Goal: Information Seeking & Learning: Find specific fact

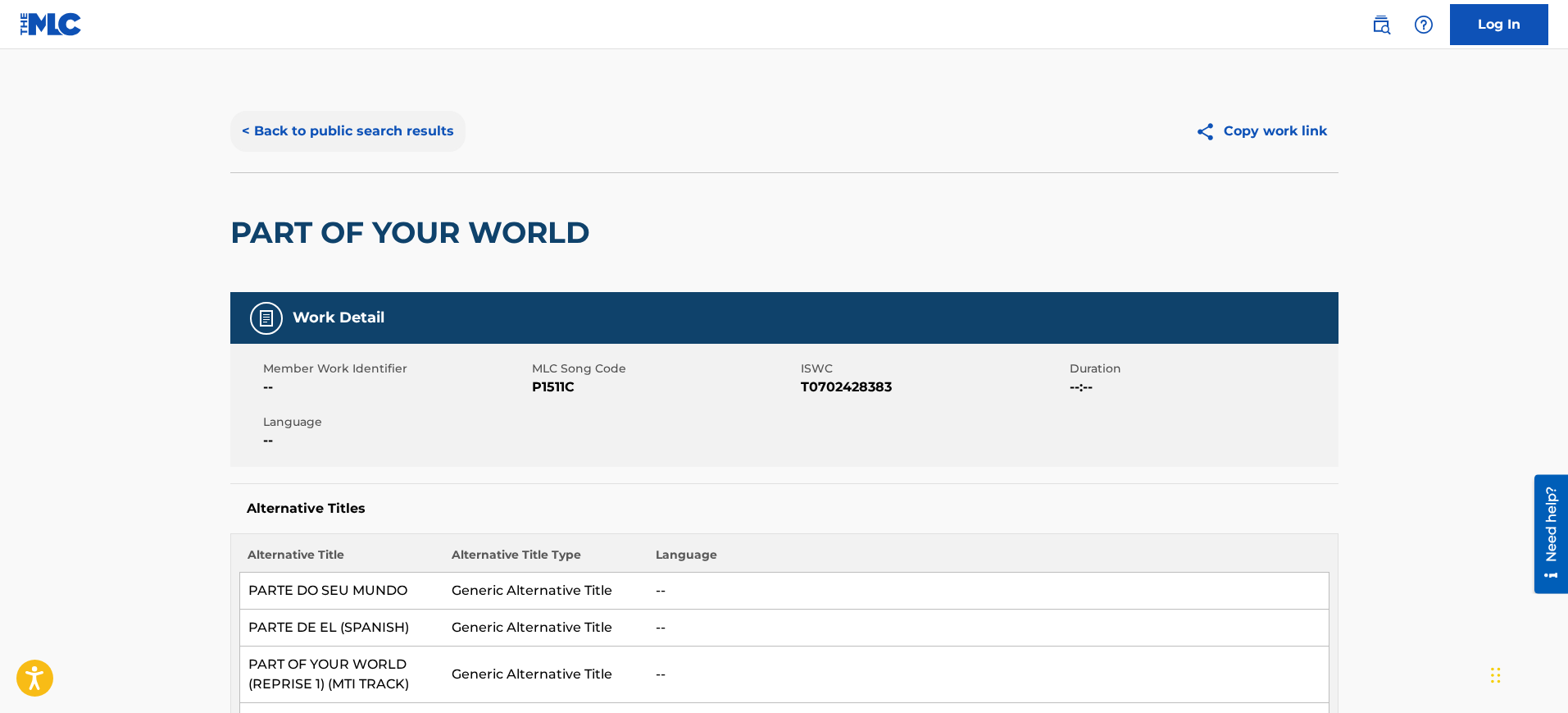
click at [443, 136] on button "< Back to public search results" at bounding box center [348, 131] width 236 height 41
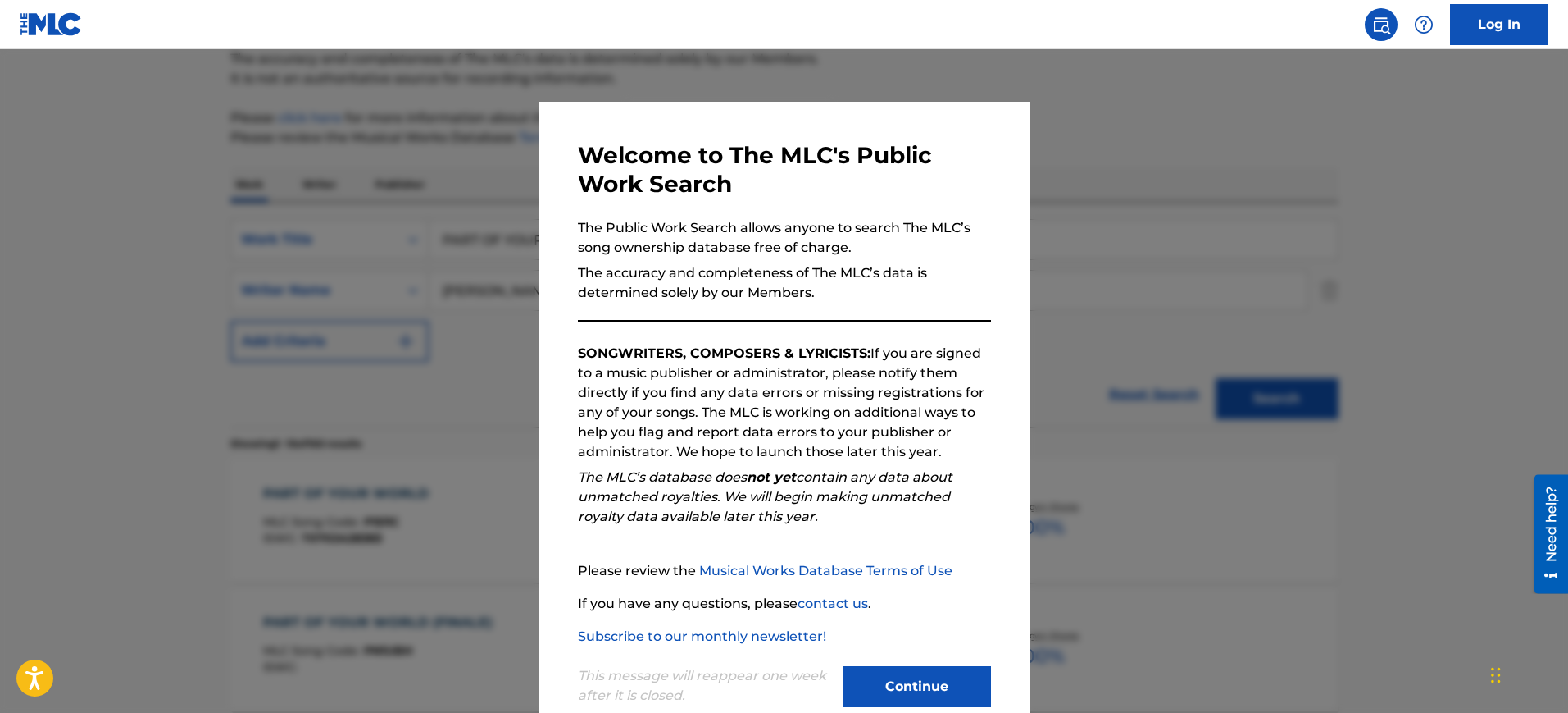
click at [1104, 217] on div at bounding box center [784, 405] width 1568 height 713
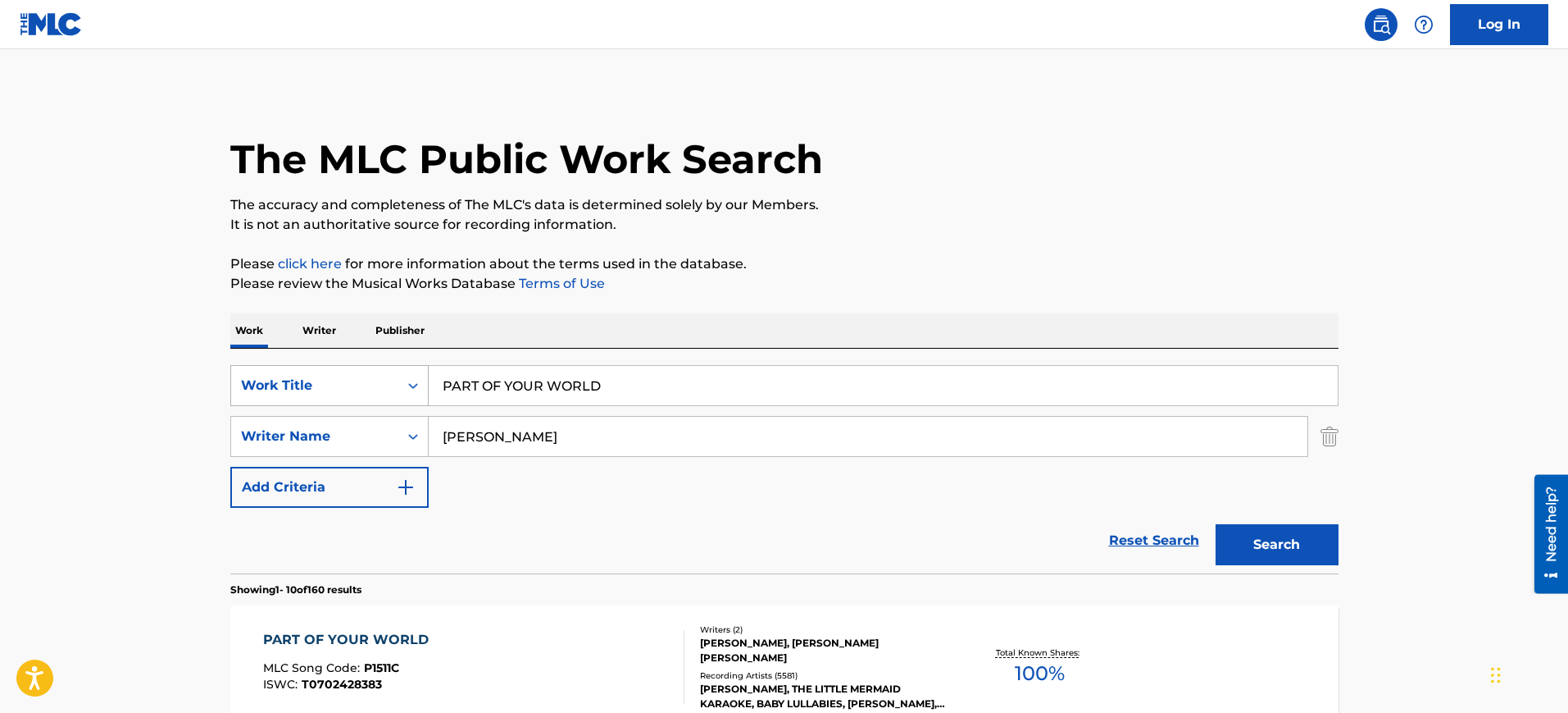
drag, startPoint x: 621, startPoint y: 376, endPoint x: 363, endPoint y: 395, distance: 258.7
click at [363, 395] on div "SearchWithCriteriabaf6b9ff-5e31-420a-a9a7-0f3ce2dc4a45 Work Title PART OF YOUR …" at bounding box center [784, 385] width 1108 height 41
paste input "ALL I WANT [PERSON_NAME], [PERSON_NAME]"
type input "ALL I WANT [PERSON_NAME], [PERSON_NAME]"
drag, startPoint x: 577, startPoint y: 436, endPoint x: 299, endPoint y: 435, distance: 278.0
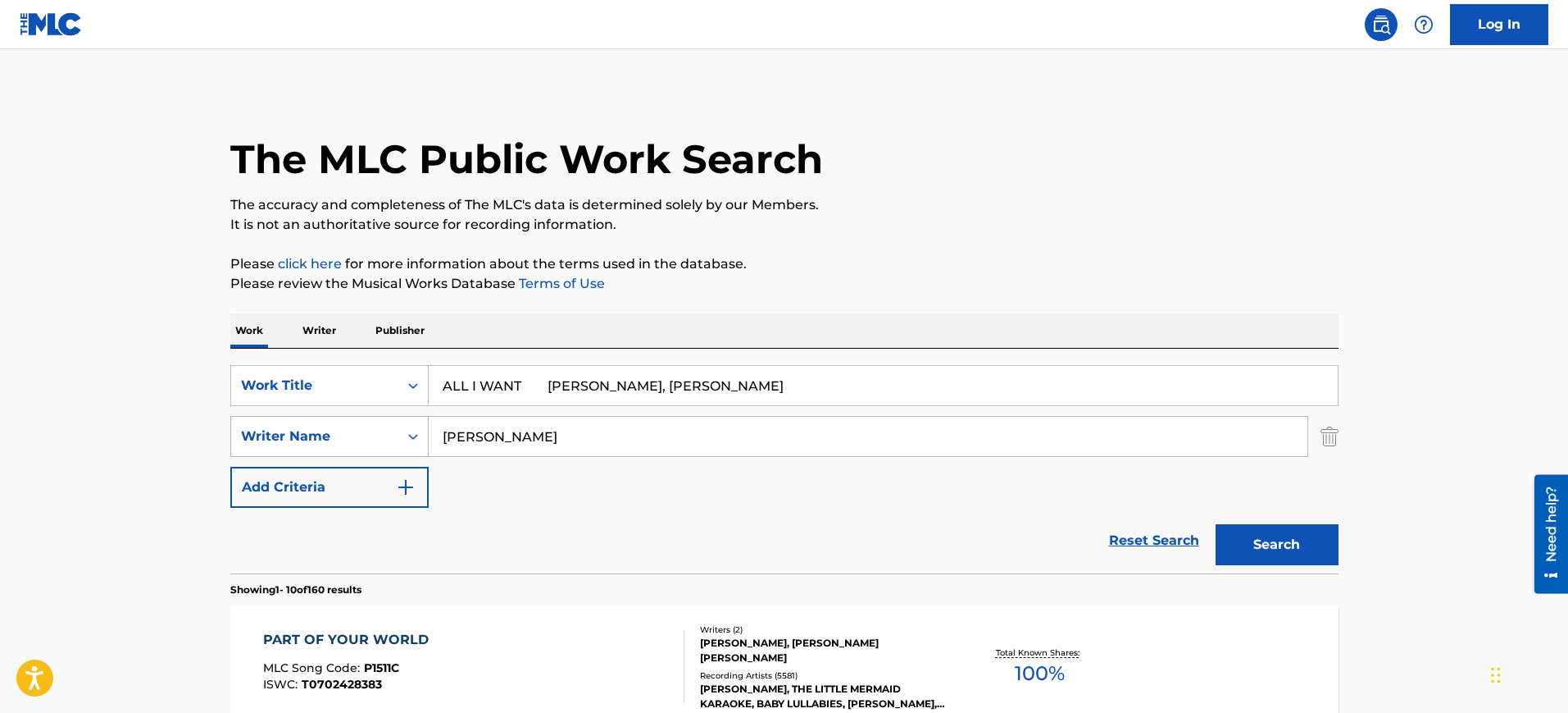
click at [299, 435] on div "SearchWithCriteriad270a169-7244-478e-9a00-0be5ea2e3944 Writer Name [PERSON_NAME]" at bounding box center [784, 436] width 1108 height 41
paste input "ALL I WANT [PERSON_NAME], [PERSON_NAME]"
type input "ALL I WANT [PERSON_NAME], [PERSON_NAME]"
click at [466, 387] on input "ALL I WANT [PERSON_NAME], [PERSON_NAME]" at bounding box center [883, 385] width 909 height 40
drag, startPoint x: 527, startPoint y: 378, endPoint x: 899, endPoint y: 389, distance: 372.2
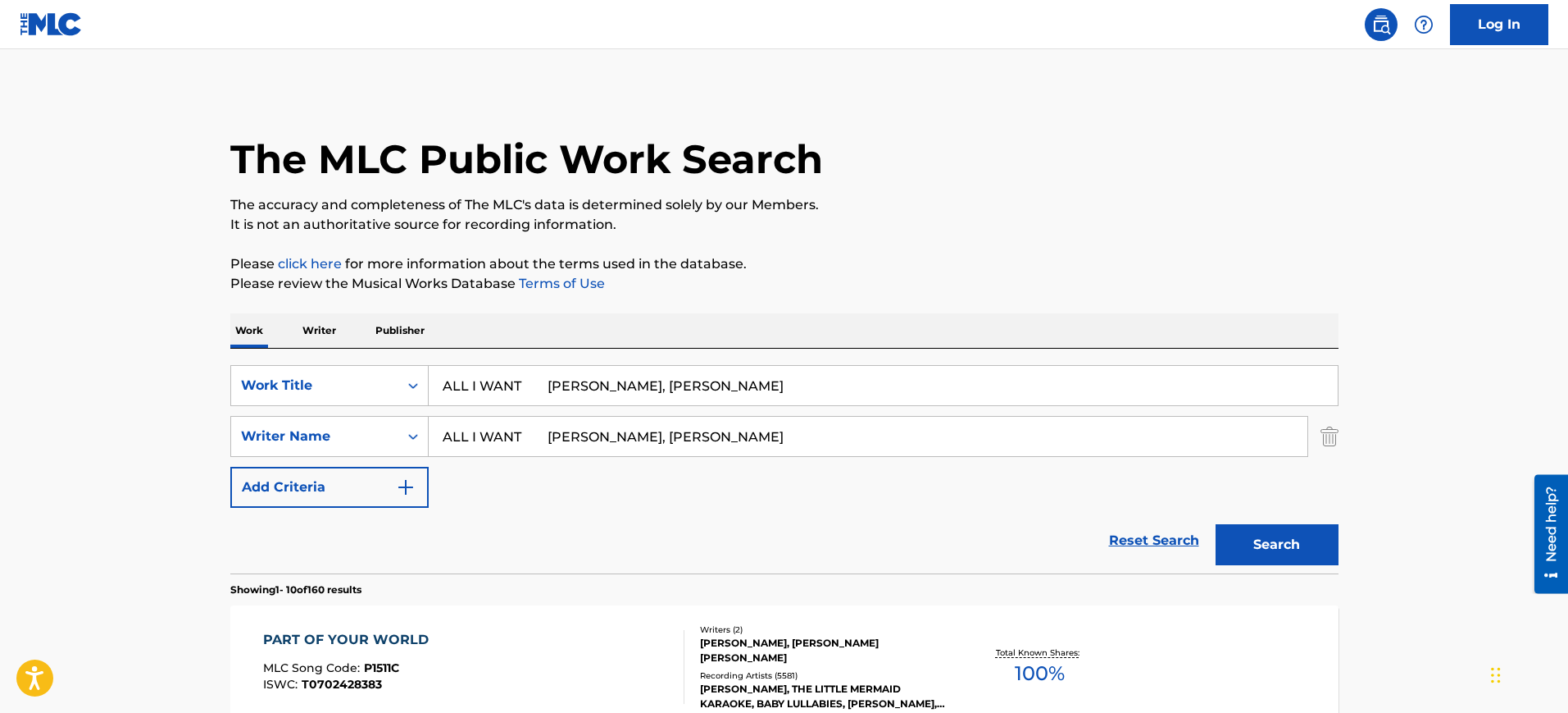
click at [899, 389] on input "ALL I WANT [PERSON_NAME], [PERSON_NAME]" at bounding box center [883, 385] width 909 height 40
type input "ALL I WANT"
drag, startPoint x: 640, startPoint y: 436, endPoint x: 149, endPoint y: 392, distance: 493.0
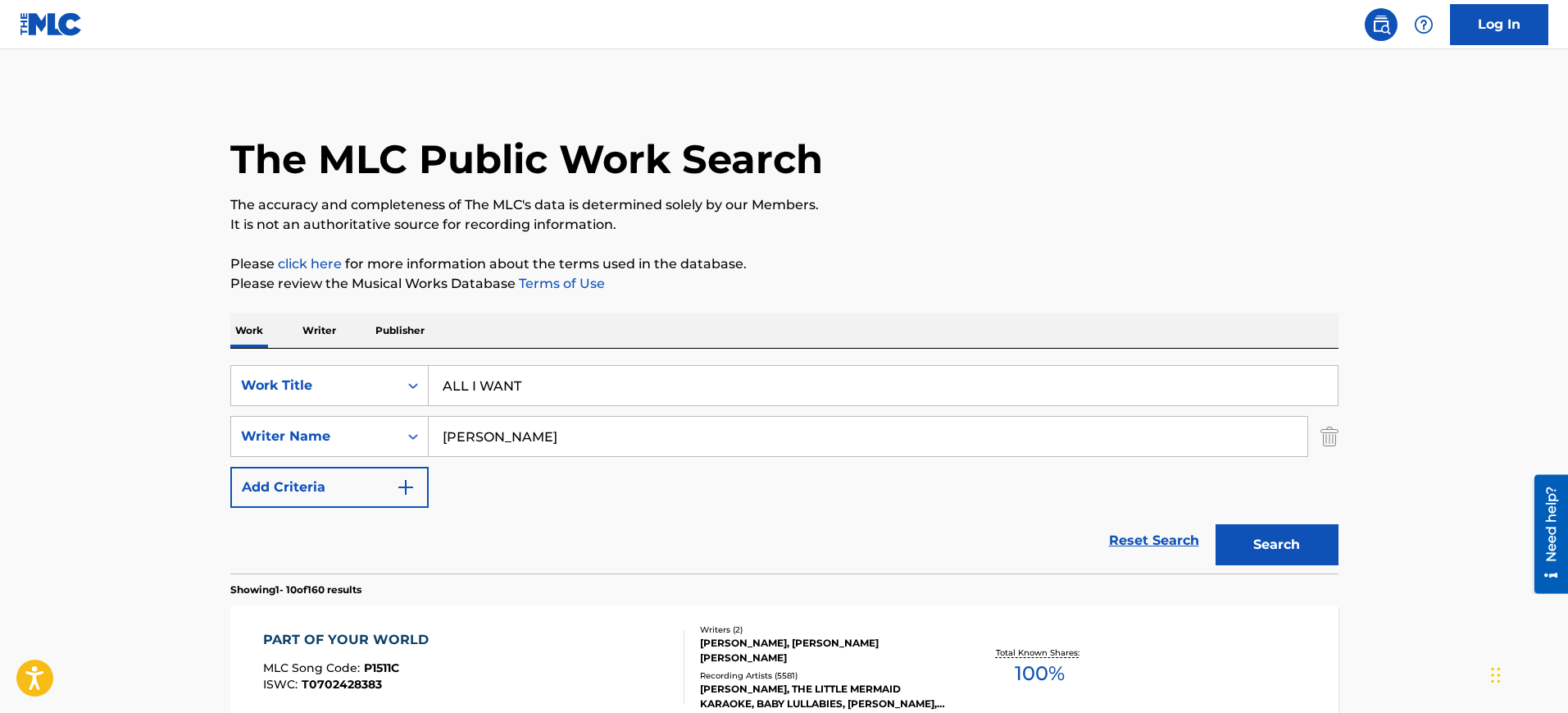
type input "[PERSON_NAME]"
click at [1216, 524] on button "Search" at bounding box center [1277, 544] width 123 height 41
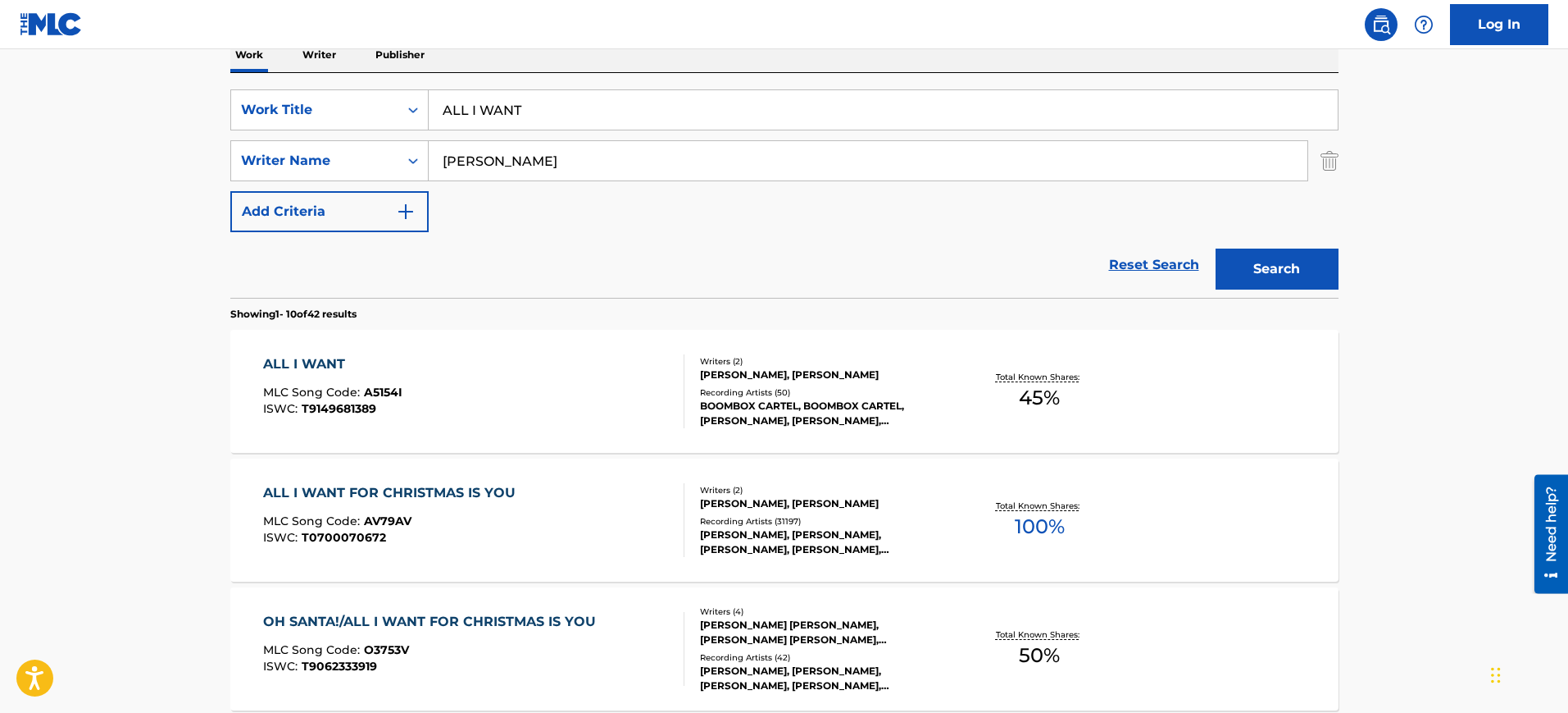
scroll to position [308, 0]
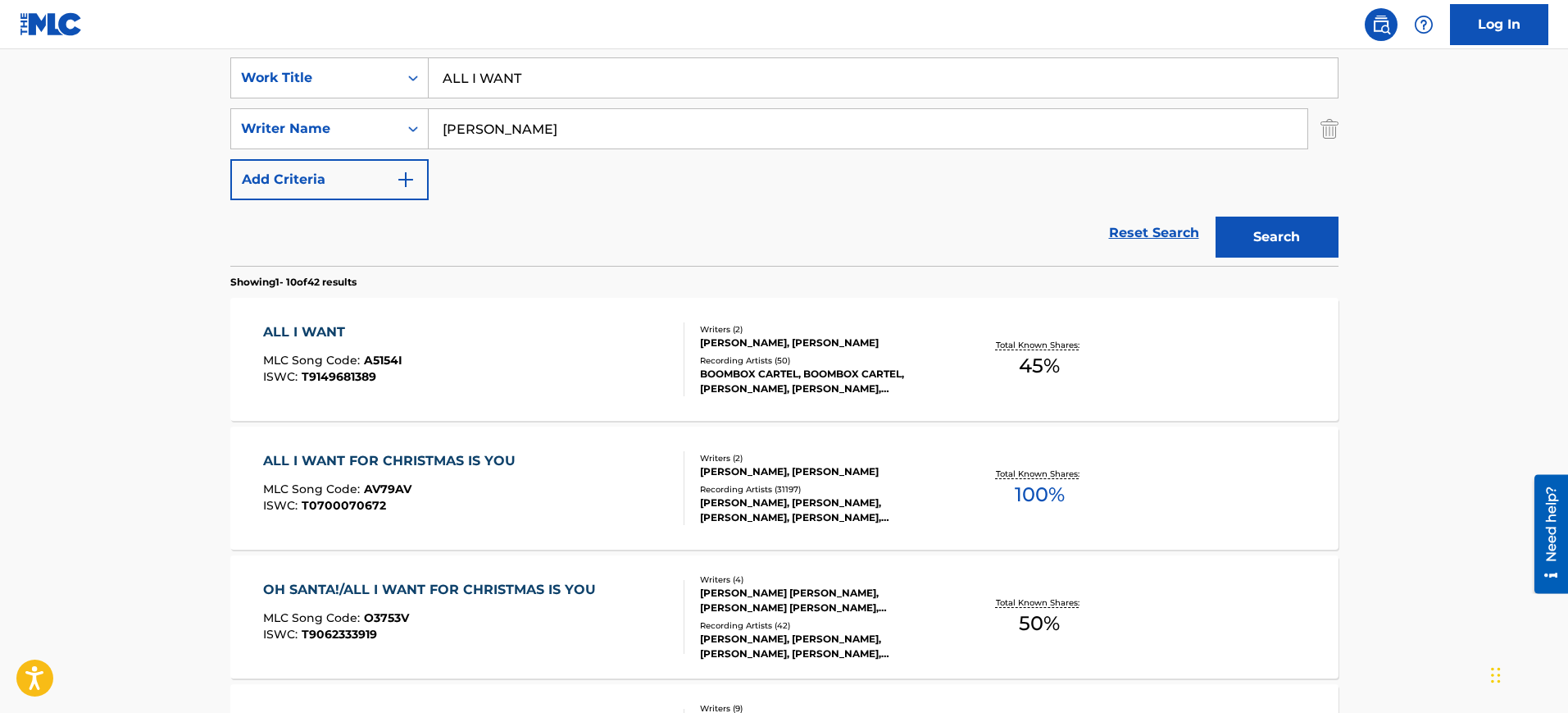
click at [510, 389] on div "ALL I WANT MLC Song Code : A5154I ISWC : T9149681389" at bounding box center [473, 360] width 421 height 74
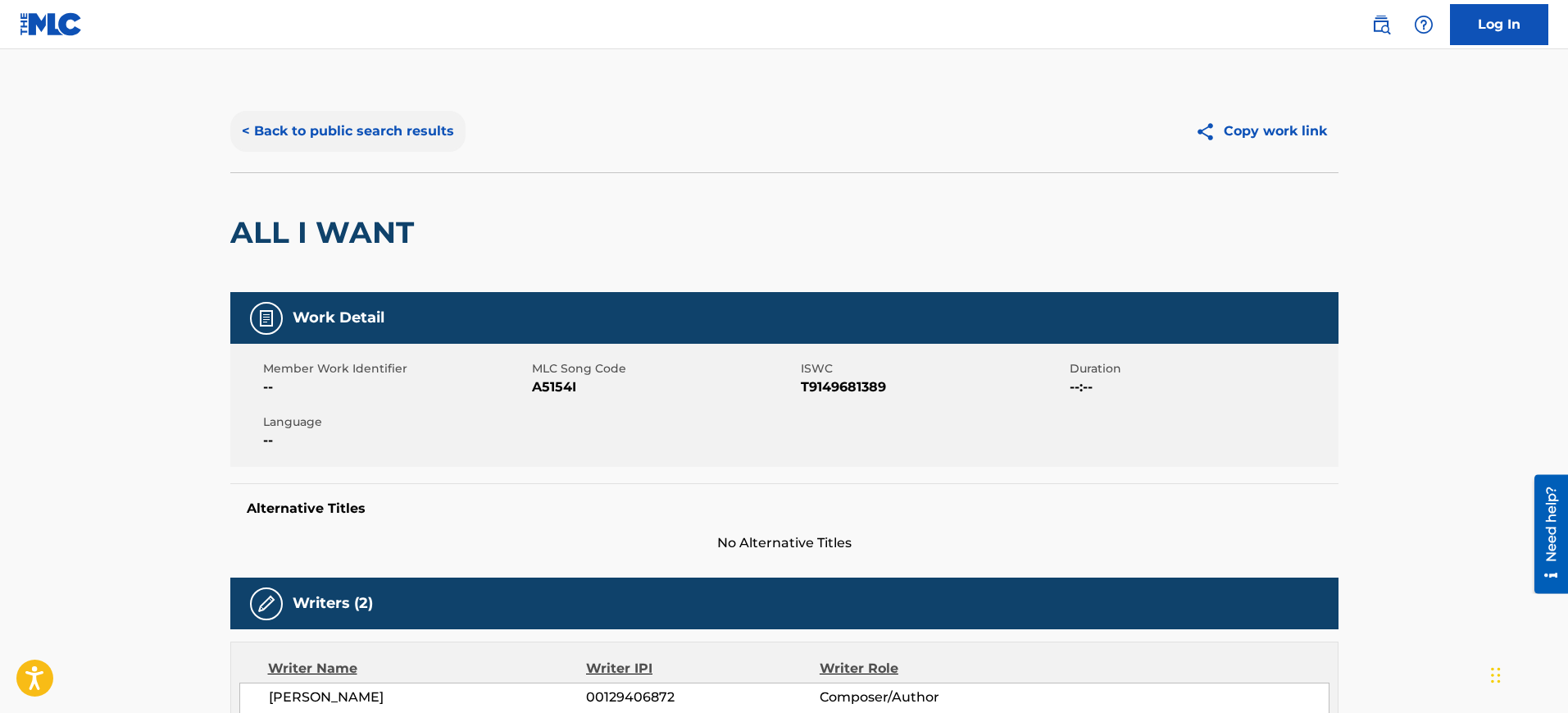
click at [374, 126] on button "< Back to public search results" at bounding box center [348, 131] width 236 height 41
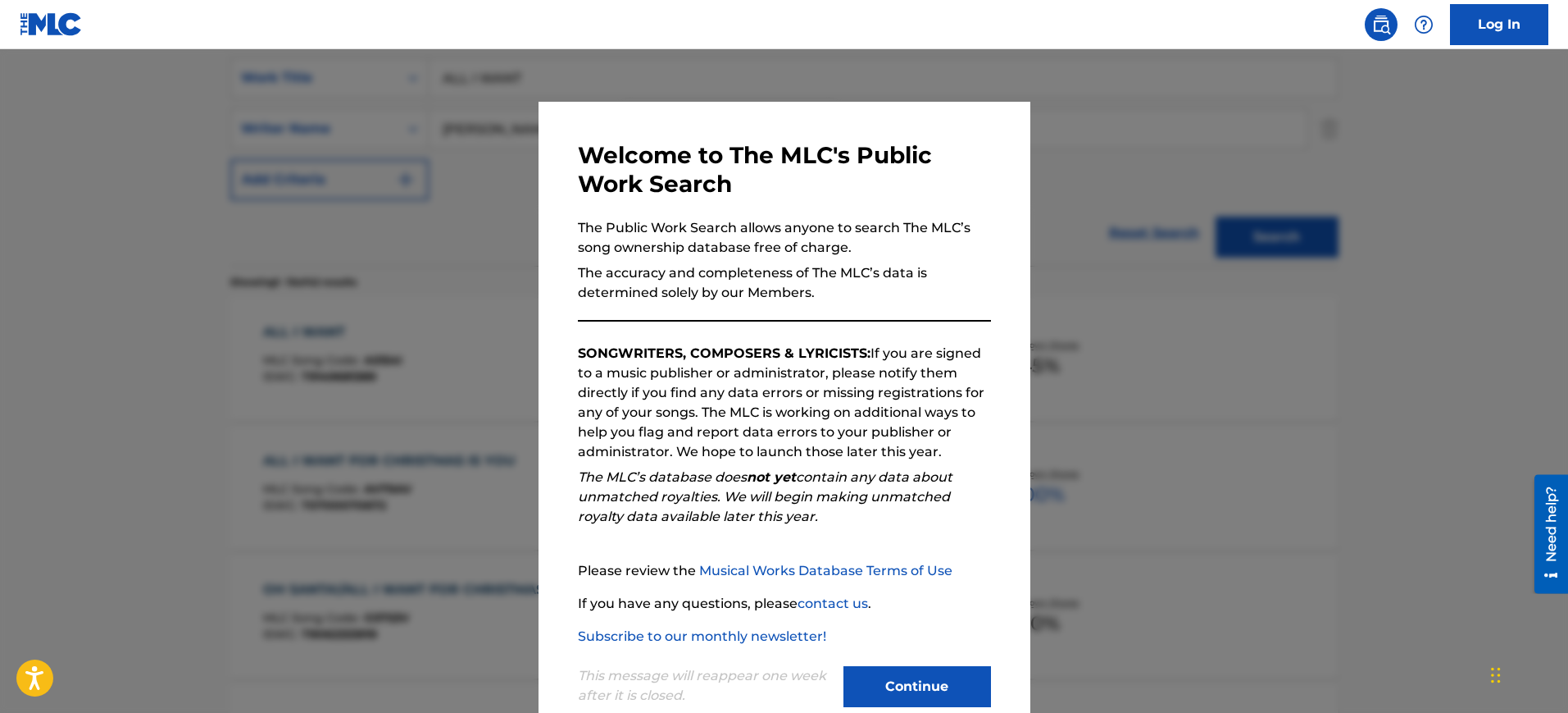
click at [1091, 218] on div at bounding box center [784, 405] width 1568 height 713
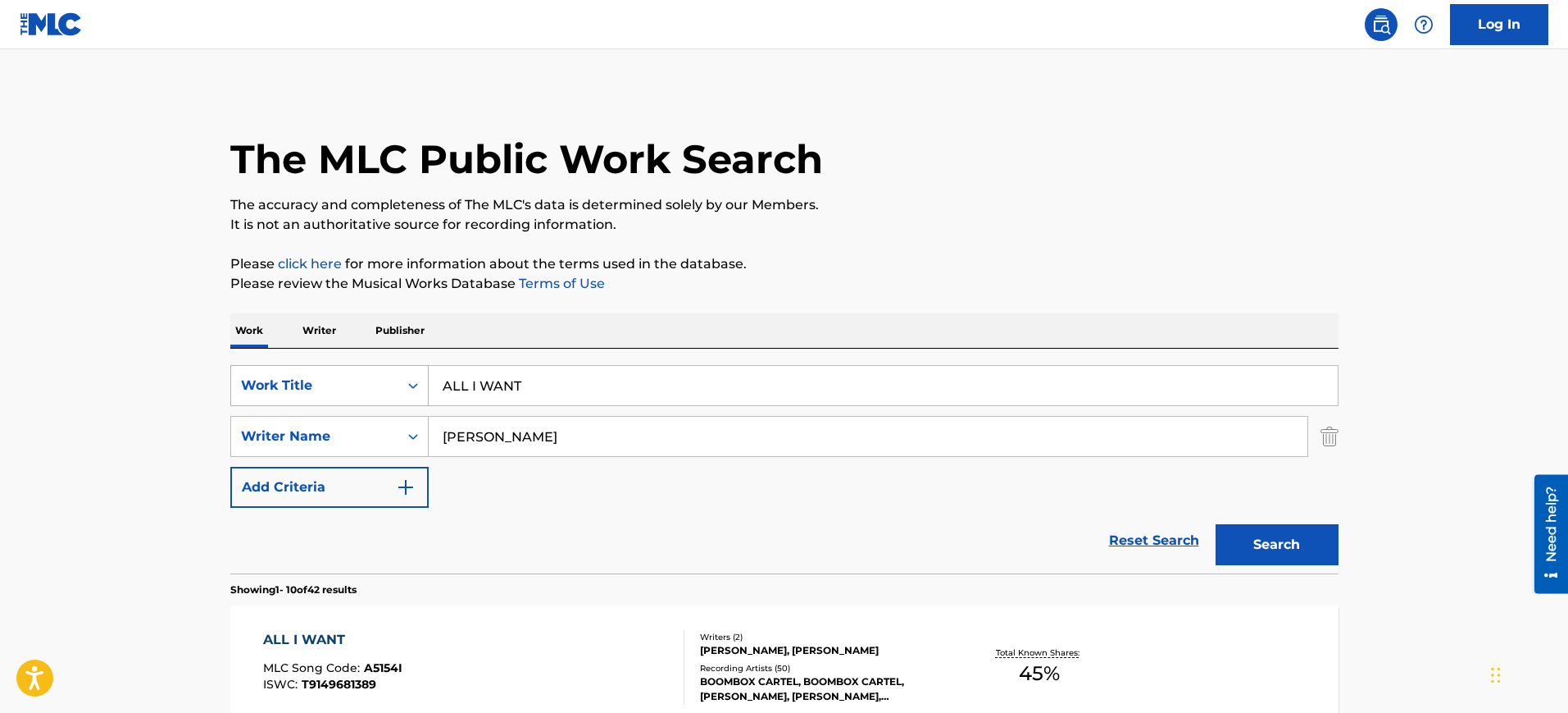
drag, startPoint x: 566, startPoint y: 371, endPoint x: 364, endPoint y: 389, distance: 202.8
click at [364, 389] on div "SearchWithCriteriabaf6b9ff-5e31-420a-a9a7-0f3ce2dc4a45 Work Title ALL I WANT" at bounding box center [784, 385] width 1108 height 41
paste input "[PERSON_NAME]"
type input "[PERSON_NAME]"
click at [570, 443] on input "[PERSON_NAME]" at bounding box center [868, 436] width 879 height 40
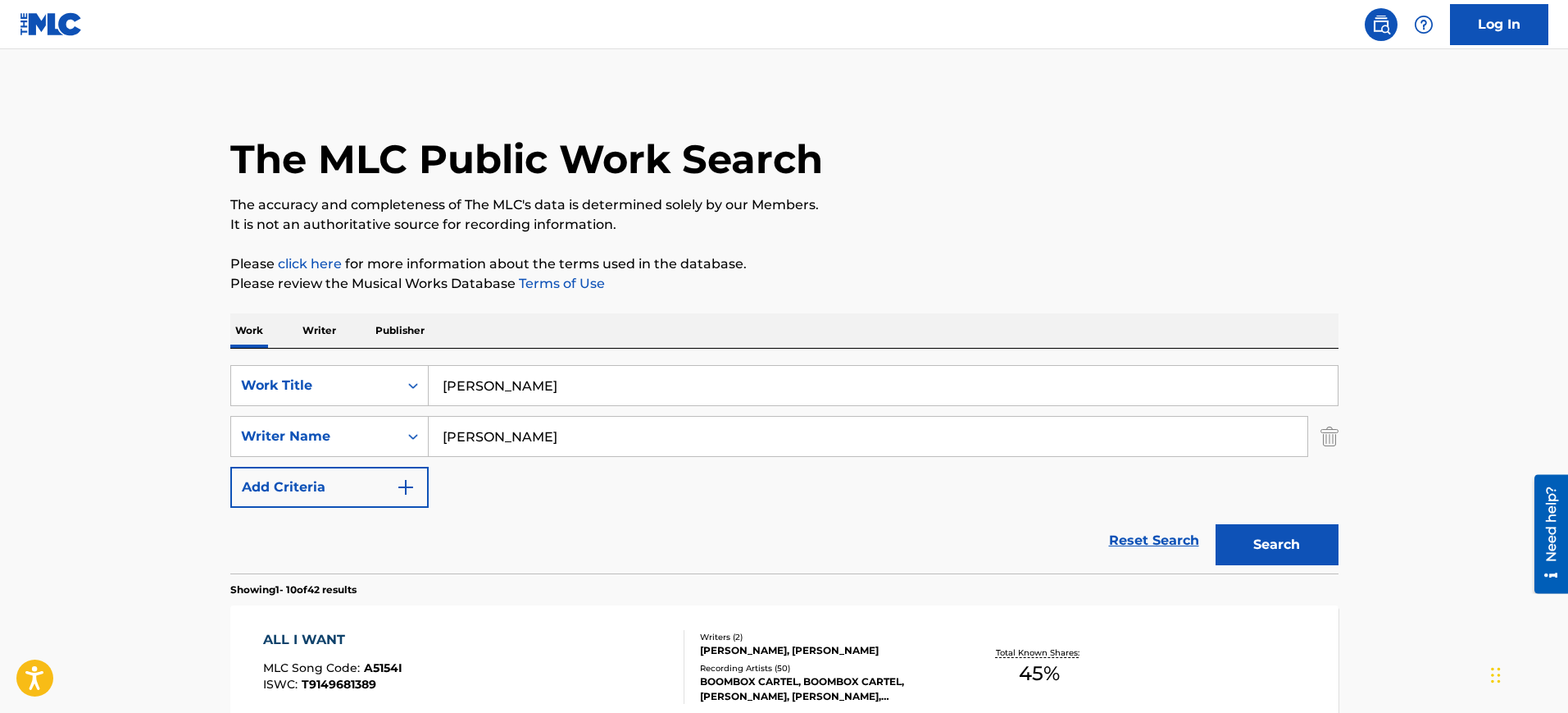
click at [570, 443] on input "[PERSON_NAME]" at bounding box center [868, 436] width 879 height 40
paste input "[PERSON_NAME]"
type input "[PERSON_NAME]"
click at [1216, 524] on button "Search" at bounding box center [1277, 544] width 123 height 41
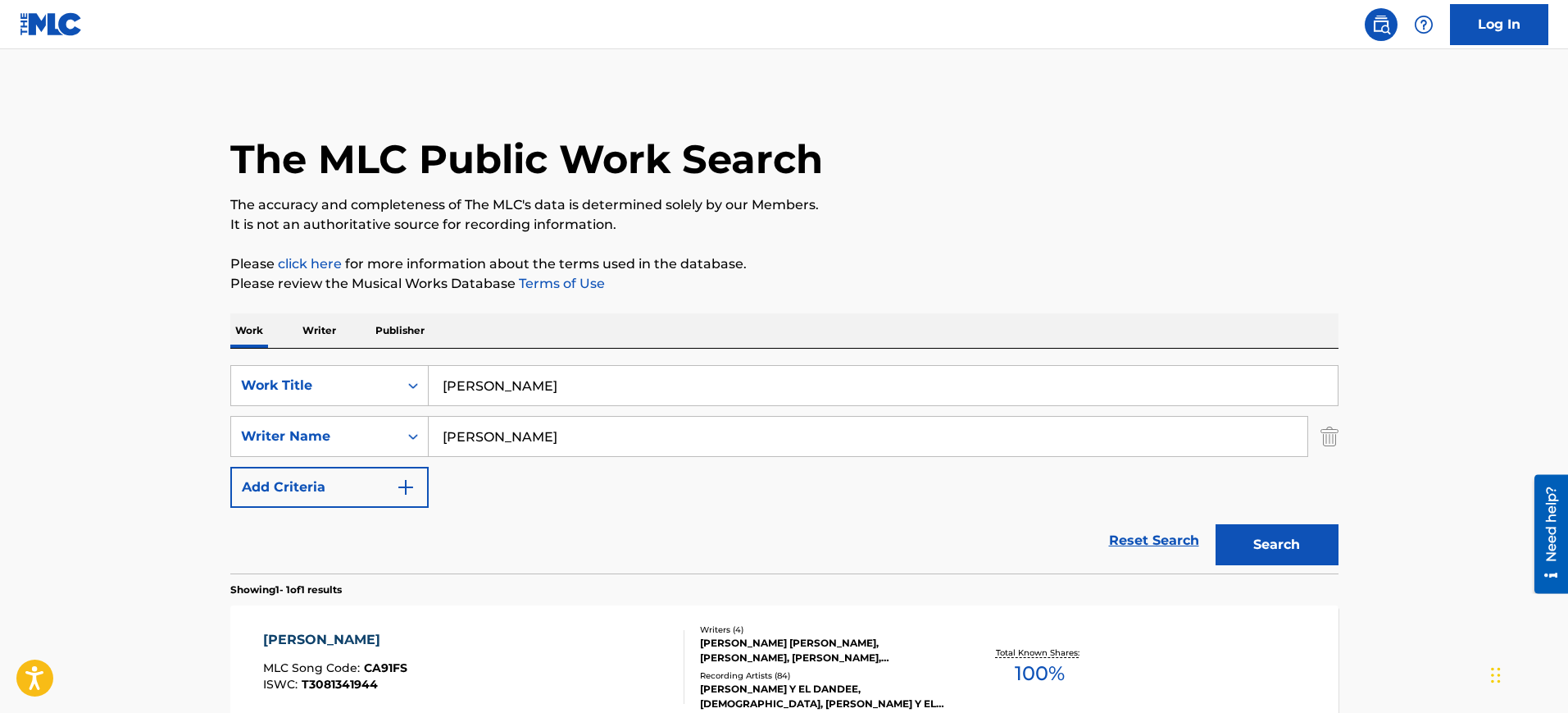
scroll to position [103, 0]
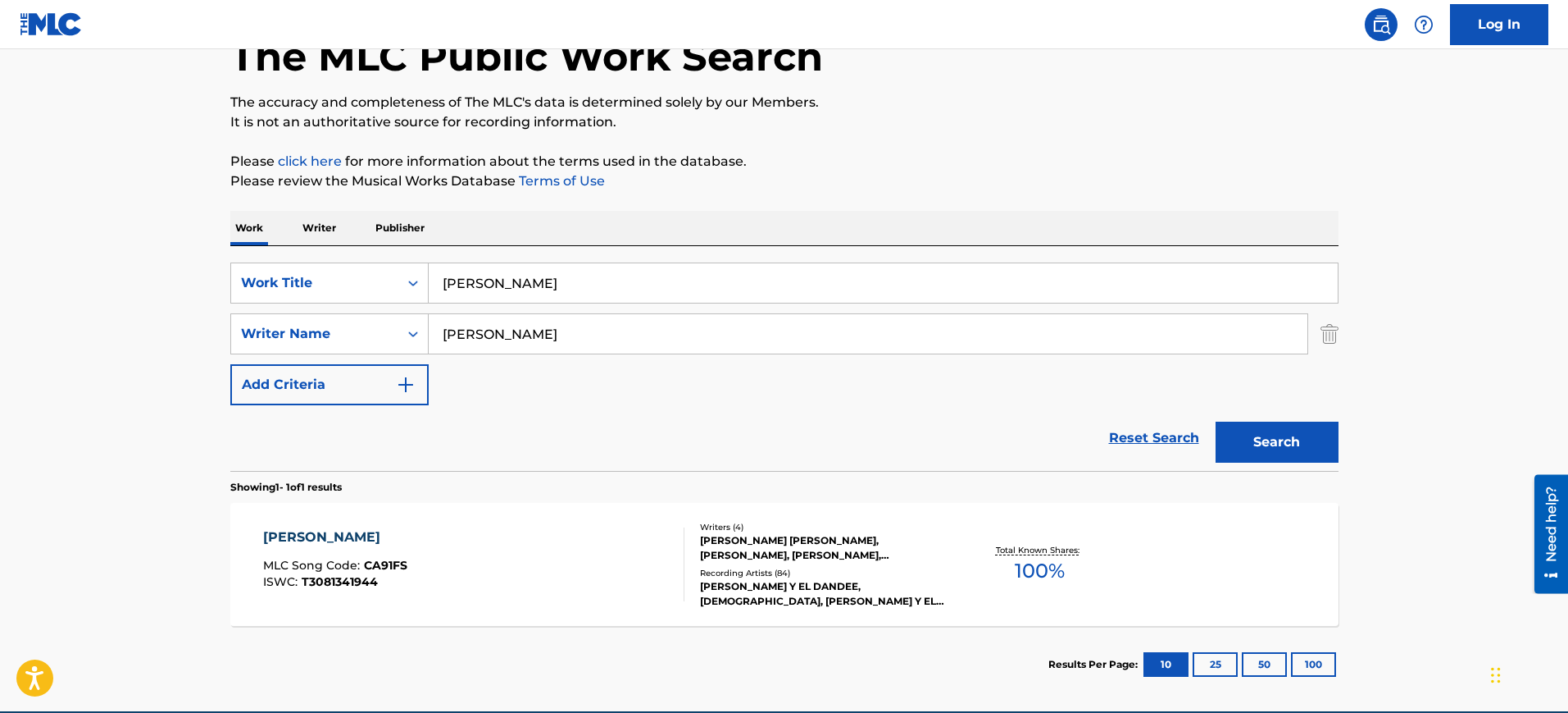
click at [482, 519] on div "[PERSON_NAME] MLC Song Code : CA91FS ISWC : T3081341944 Writers ( 4 ) [PERSON_N…" at bounding box center [784, 564] width 1108 height 123
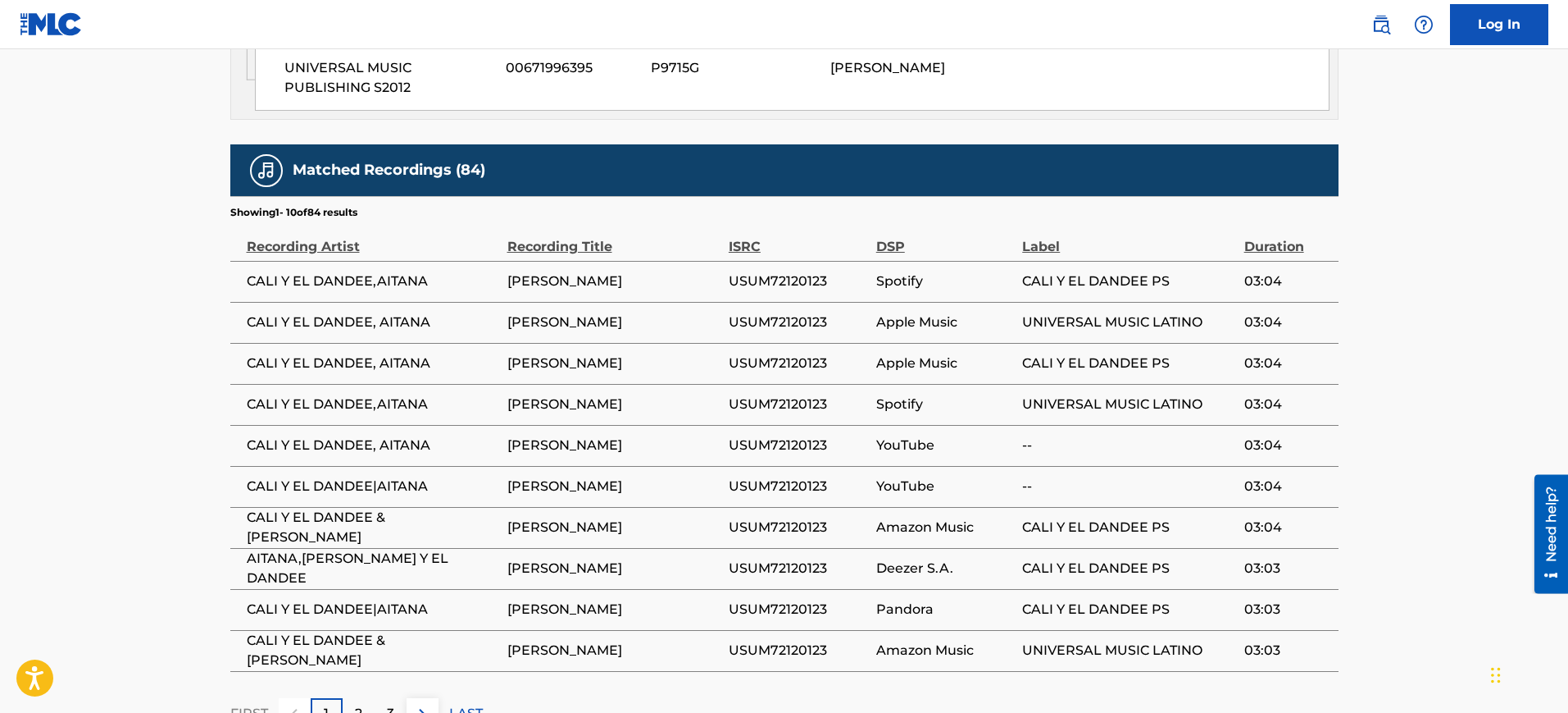
scroll to position [1933, 0]
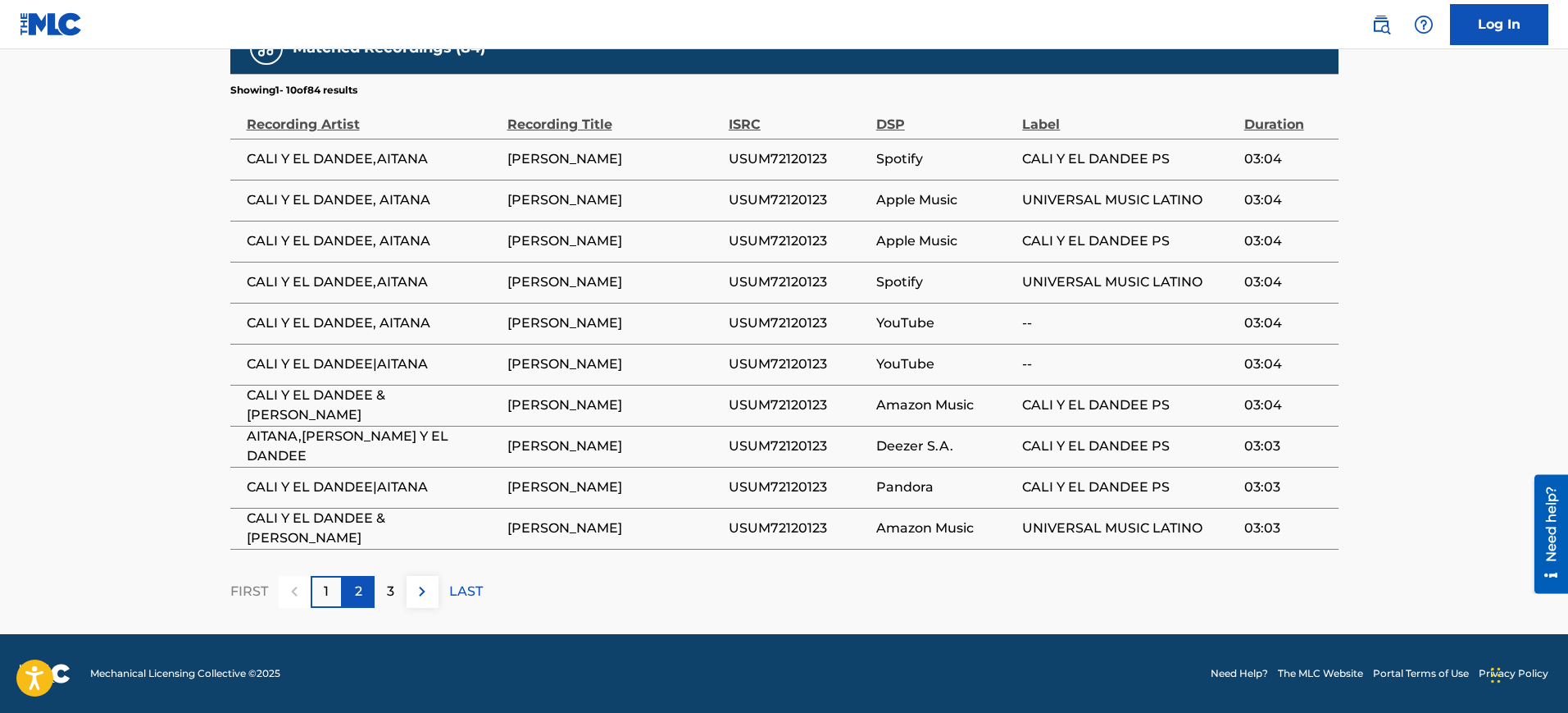
click at [352, 594] on div "2" at bounding box center [359, 592] width 32 height 32
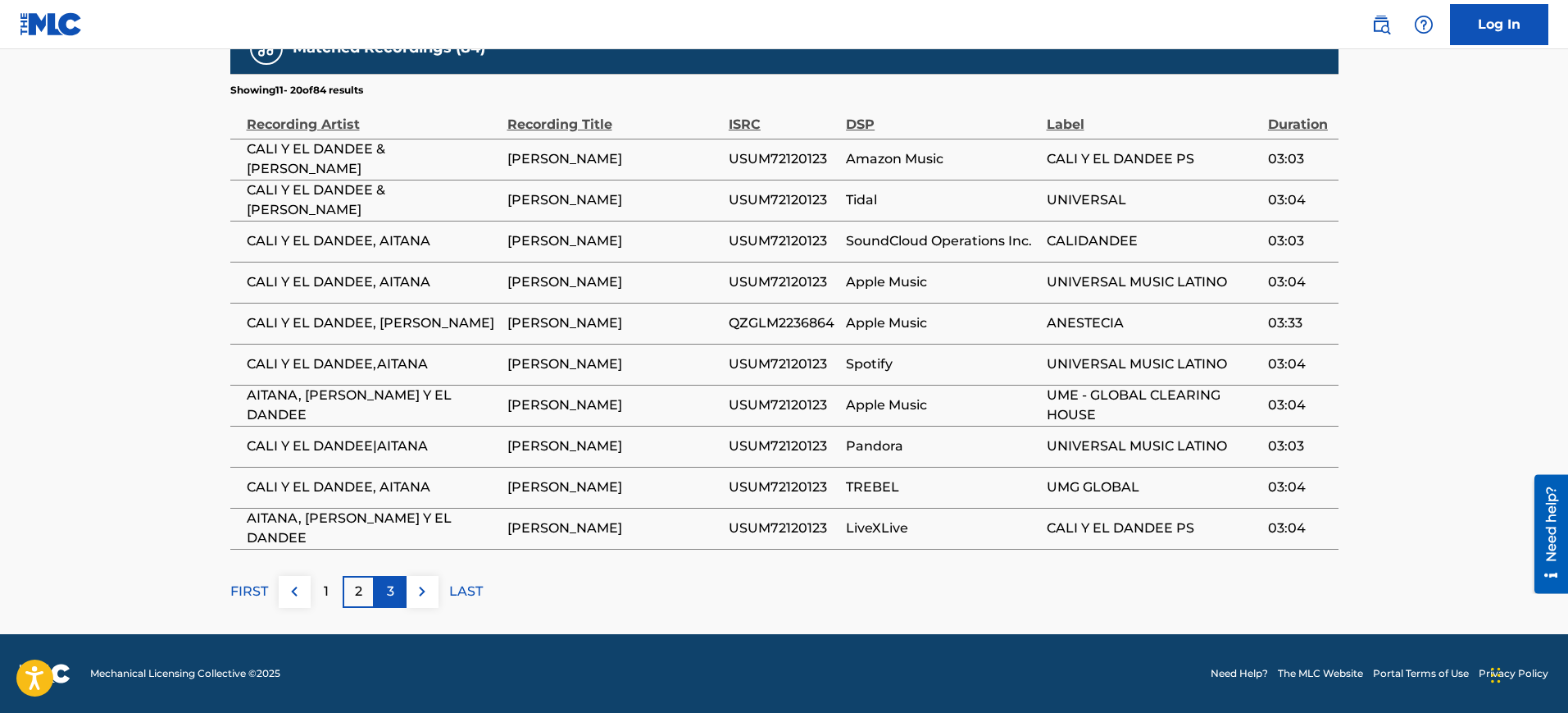
click at [391, 591] on p "3" at bounding box center [390, 591] width 7 height 19
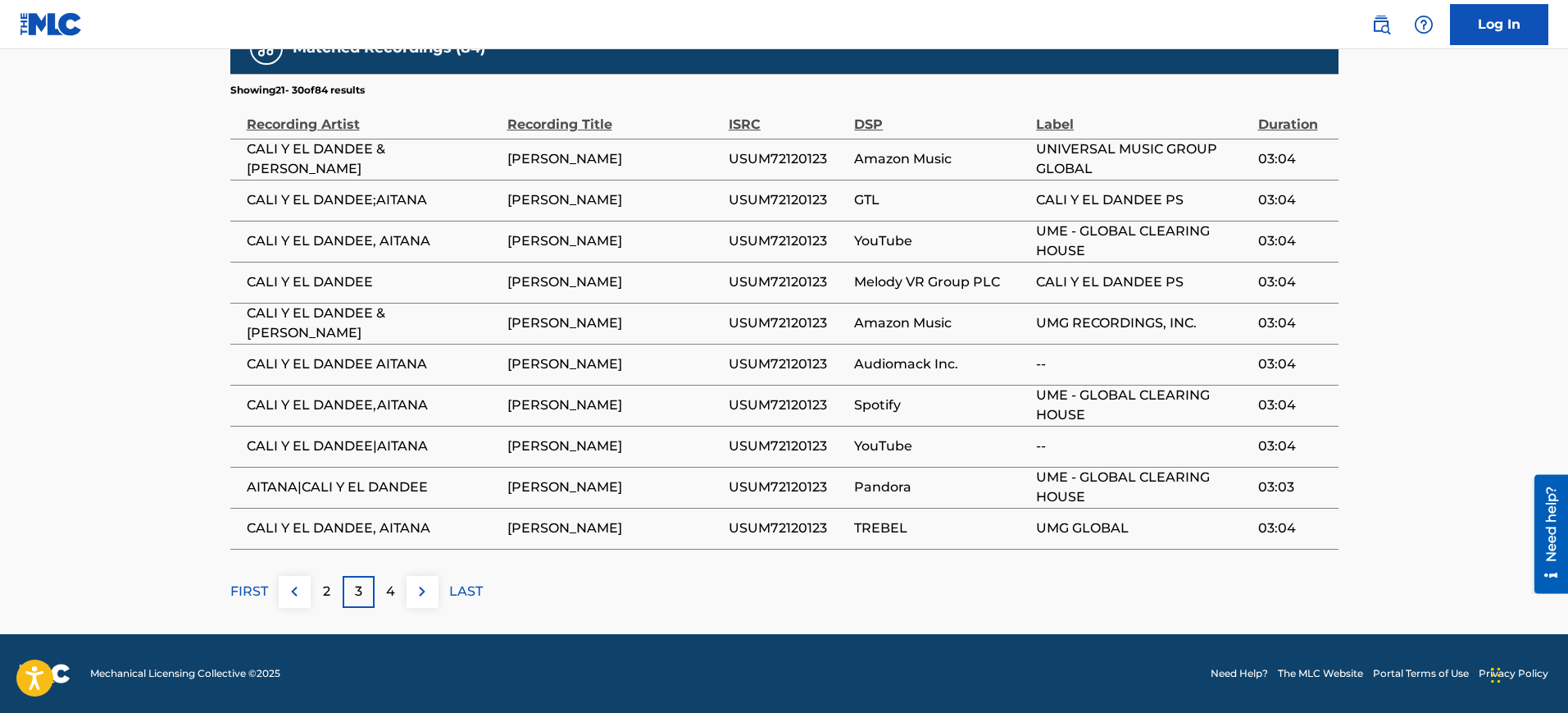
click at [391, 591] on p "4" at bounding box center [390, 591] width 9 height 19
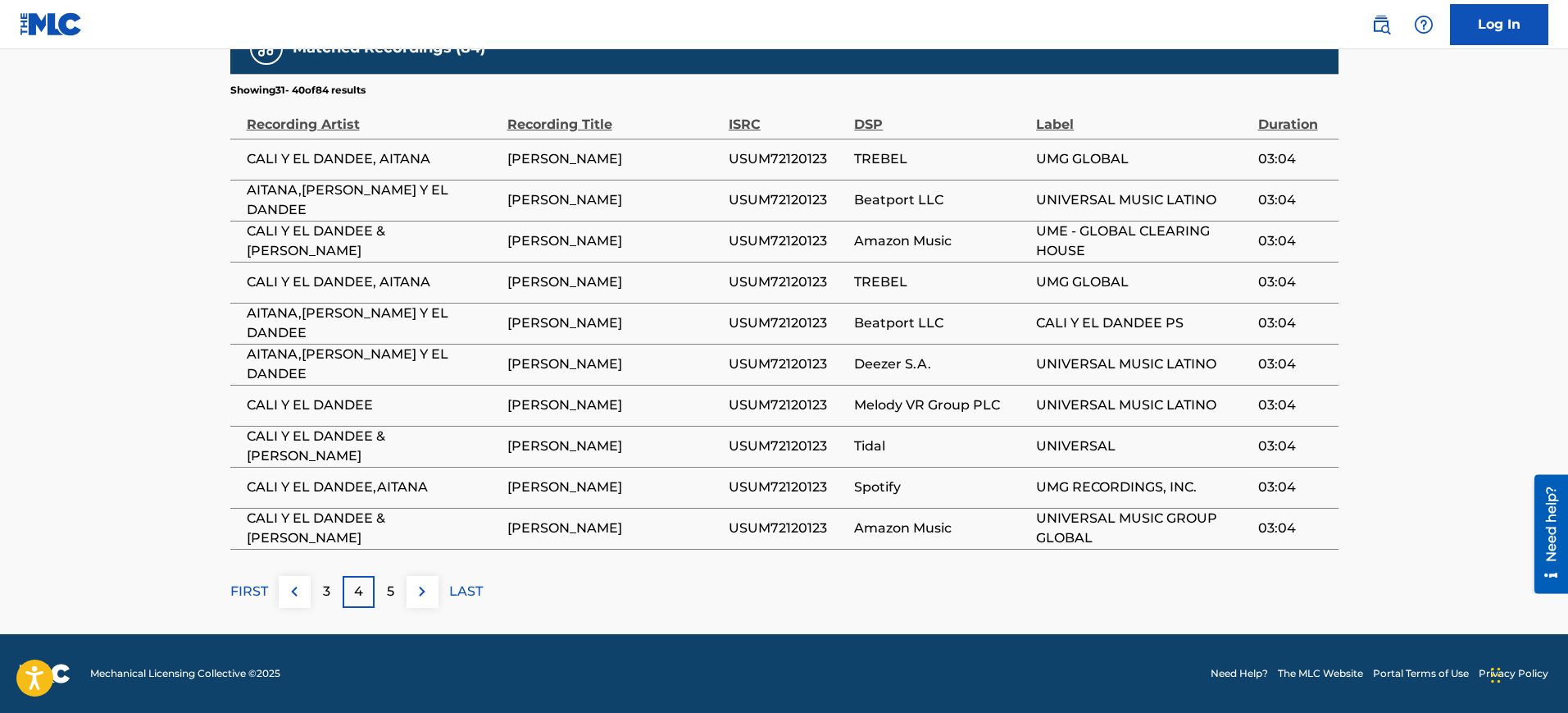
click at [391, 591] on p "5" at bounding box center [390, 591] width 7 height 19
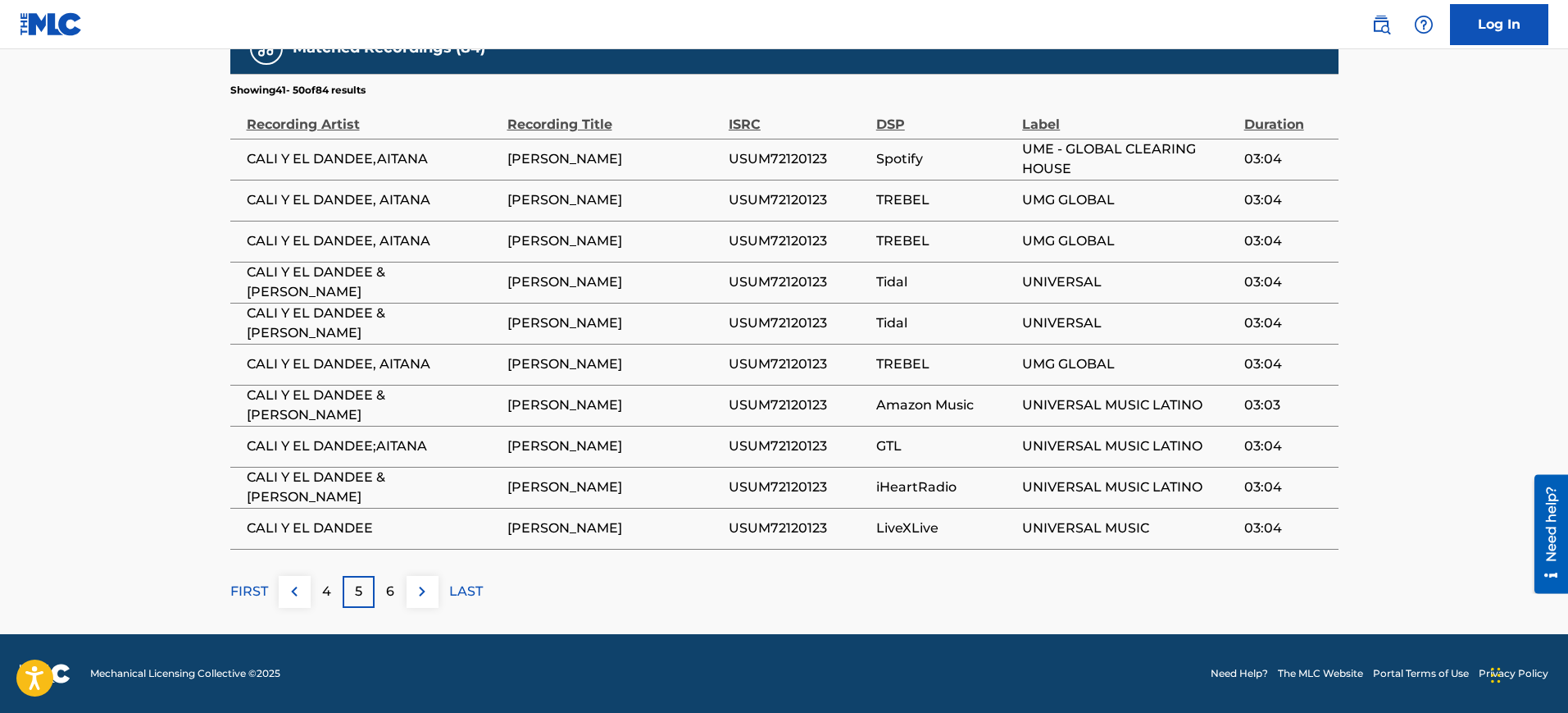
click at [391, 591] on p "6" at bounding box center [389, 591] width 8 height 19
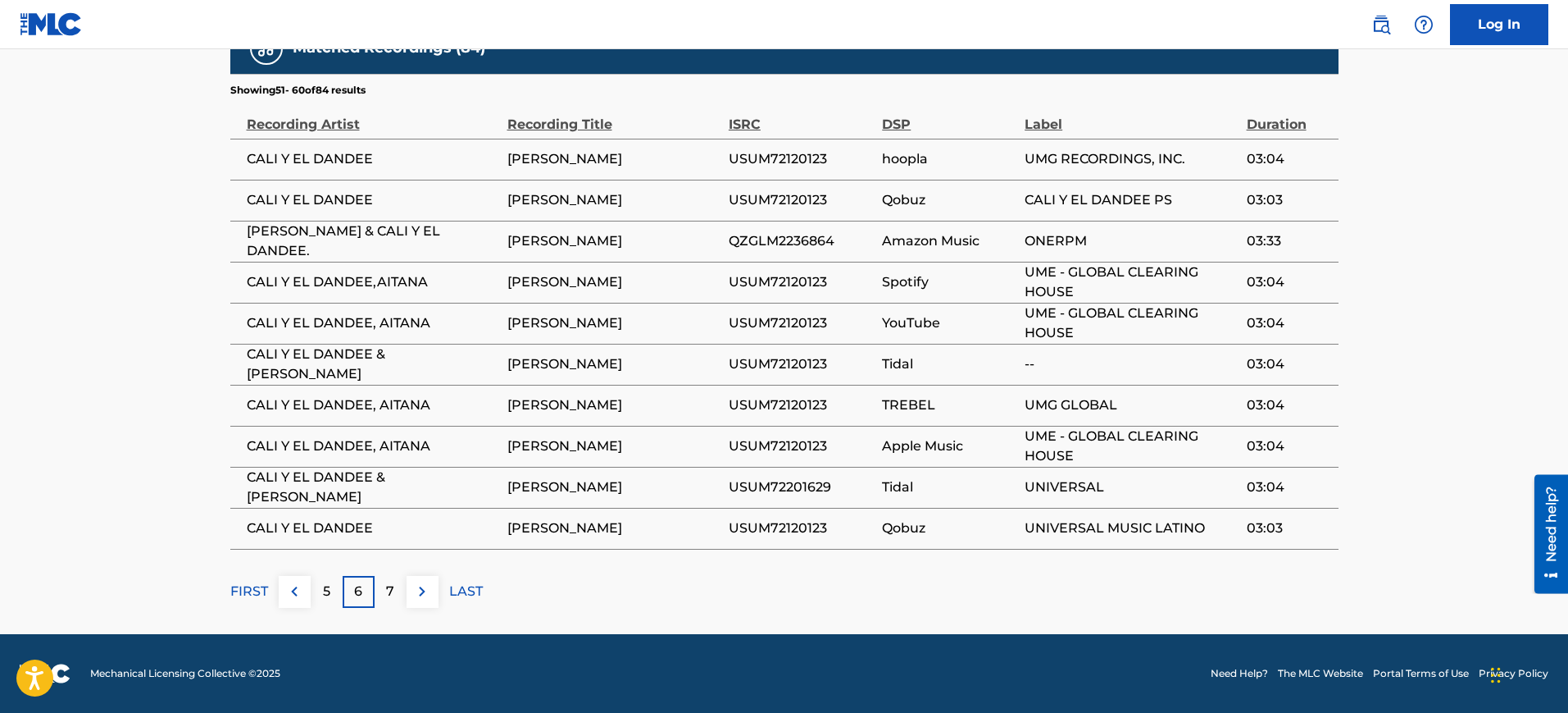
click at [391, 591] on p "7" at bounding box center [389, 591] width 8 height 19
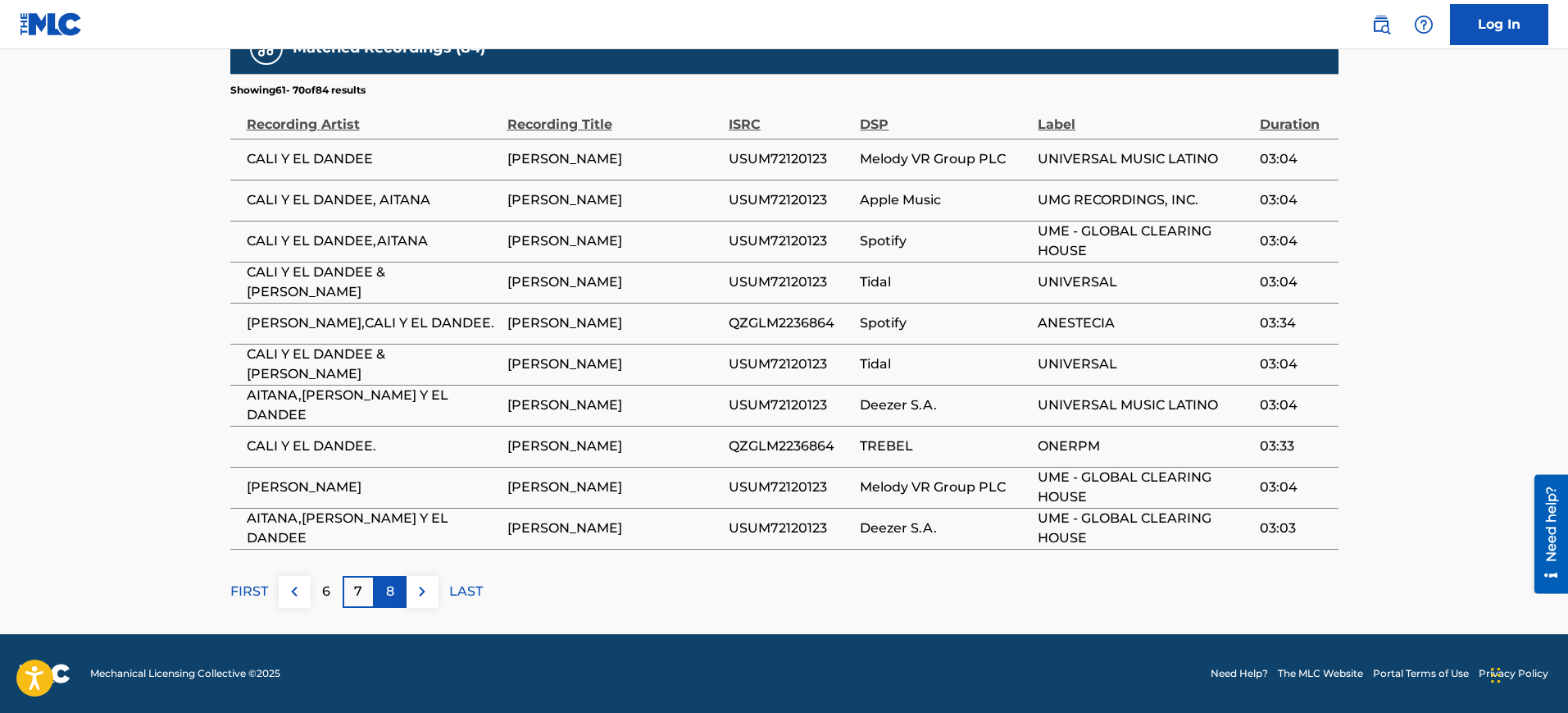
click at [381, 601] on div "8" at bounding box center [390, 592] width 32 height 32
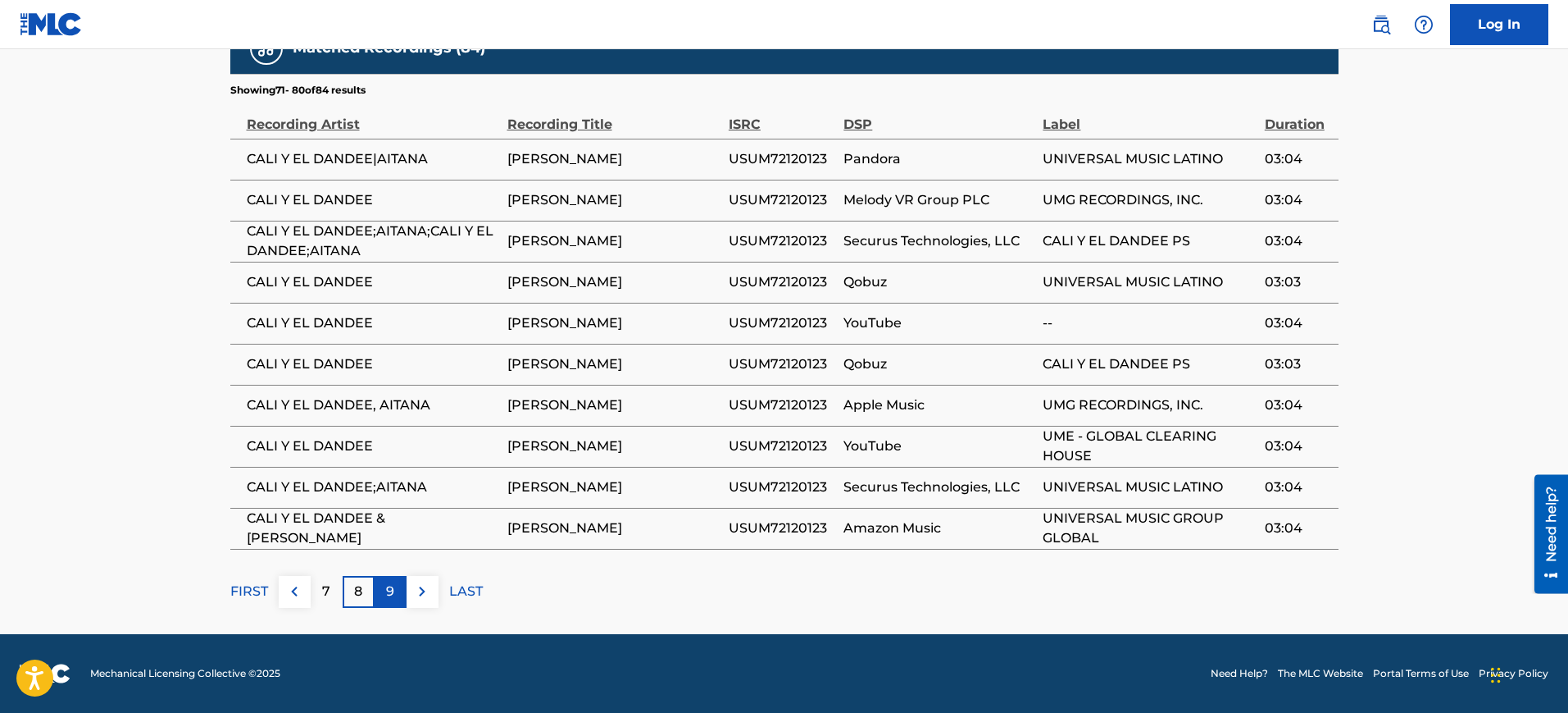
click at [389, 601] on div "9" at bounding box center [390, 592] width 32 height 32
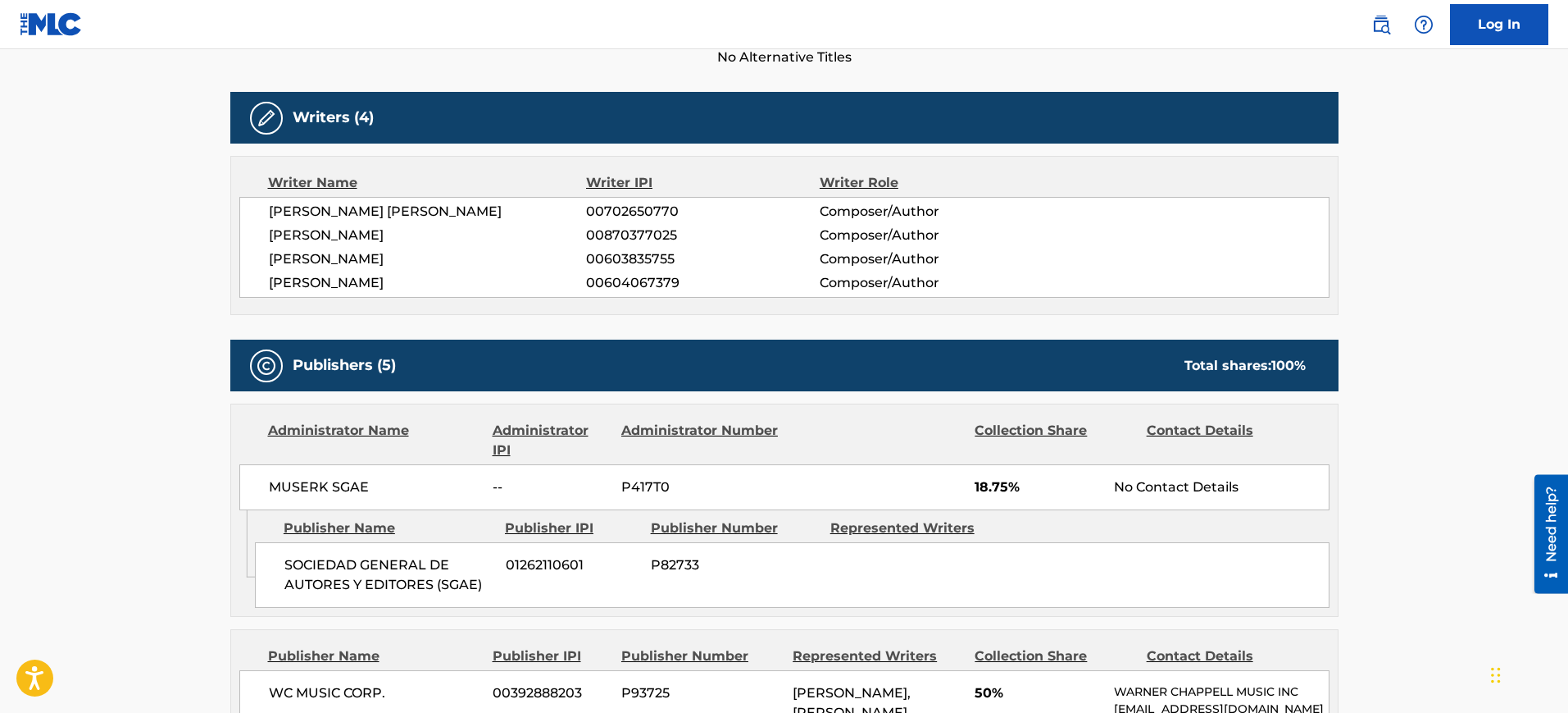
scroll to position [355, 0]
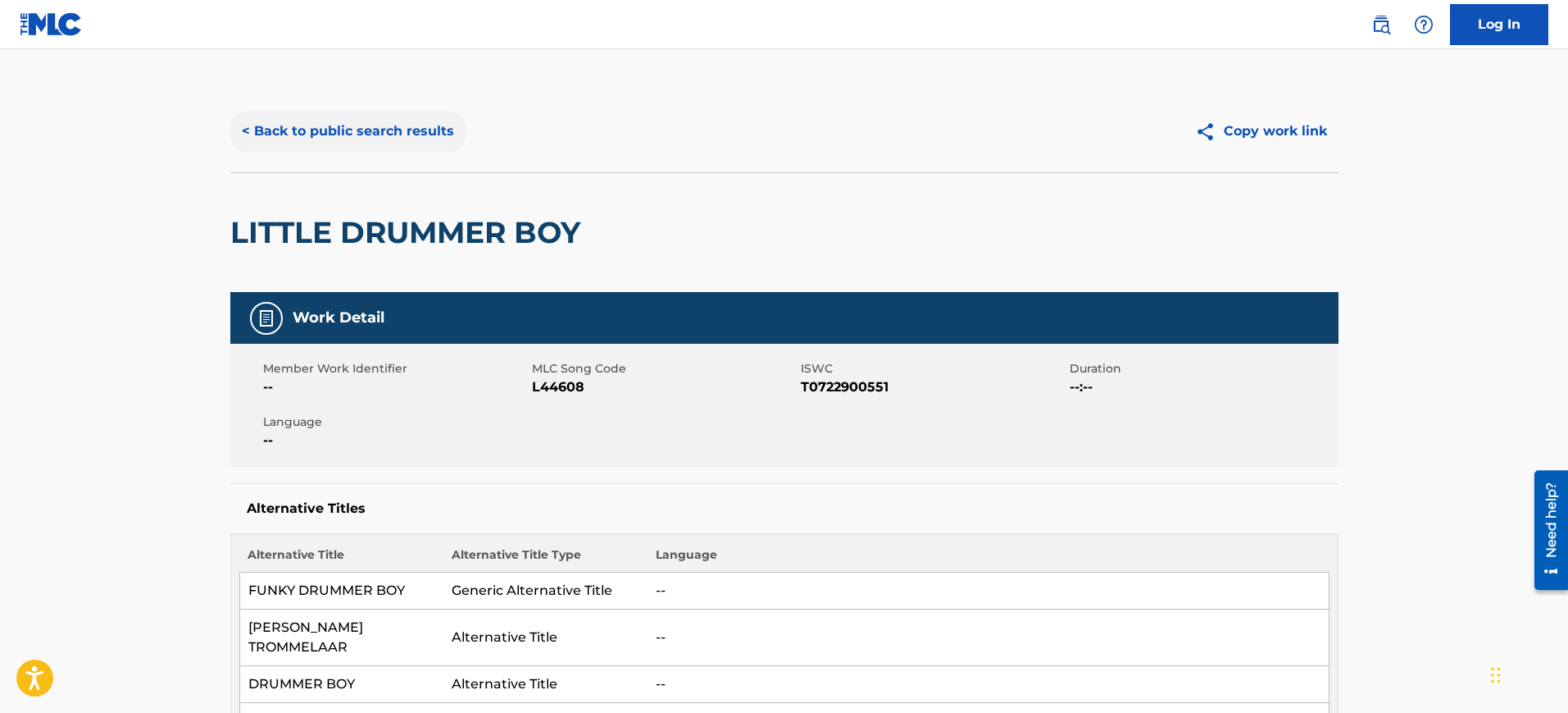
click at [328, 125] on button "< Back to public search results" at bounding box center [348, 131] width 236 height 41
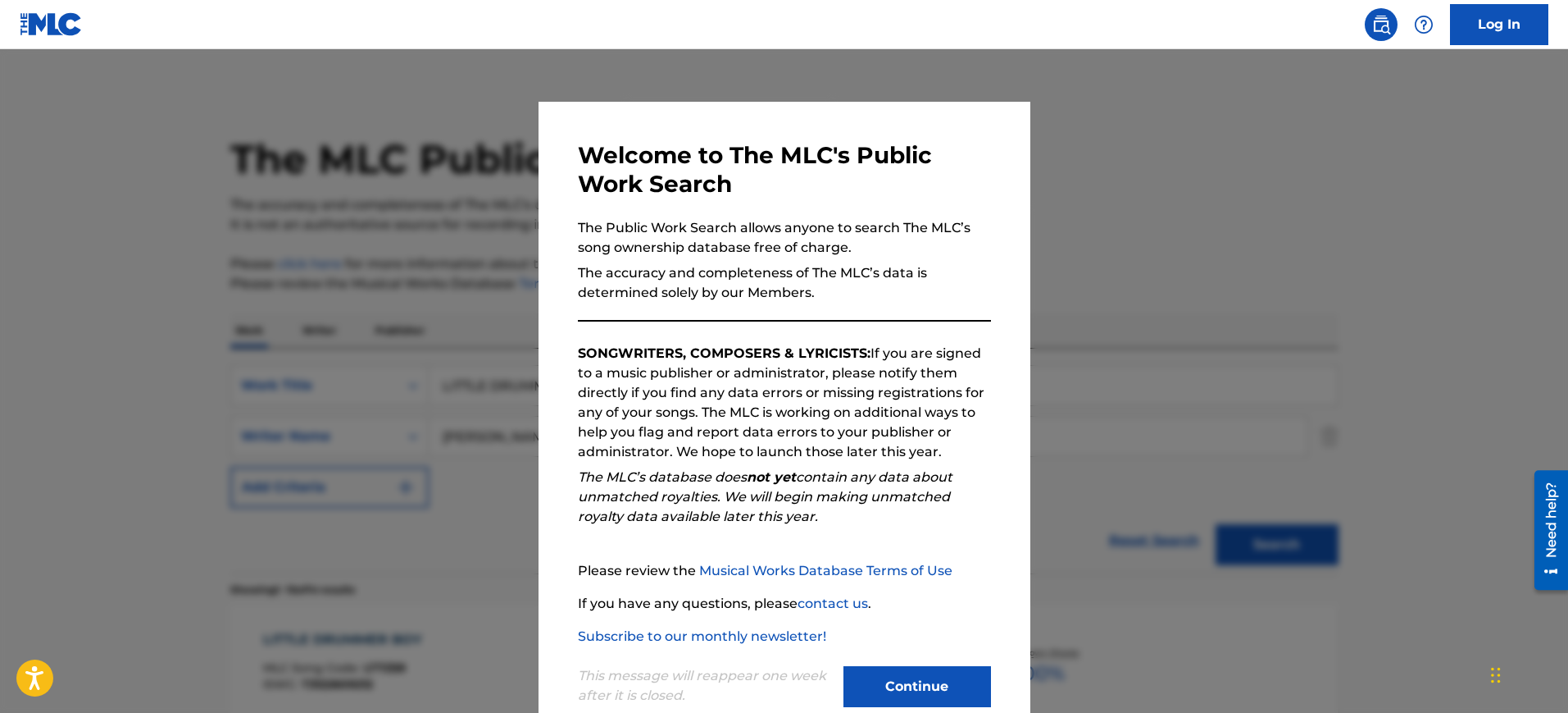
scroll to position [504, 0]
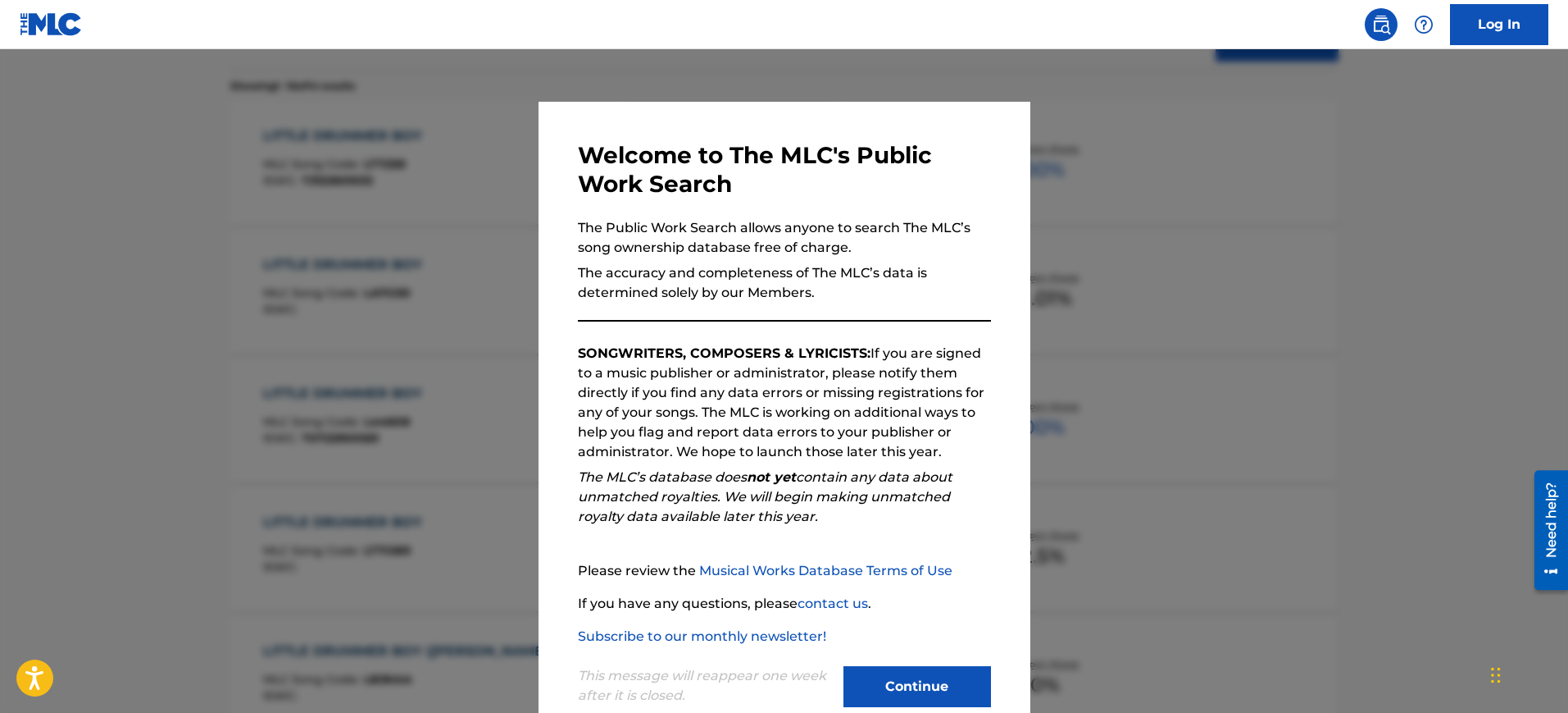
click at [1256, 317] on div at bounding box center [784, 405] width 1568 height 713
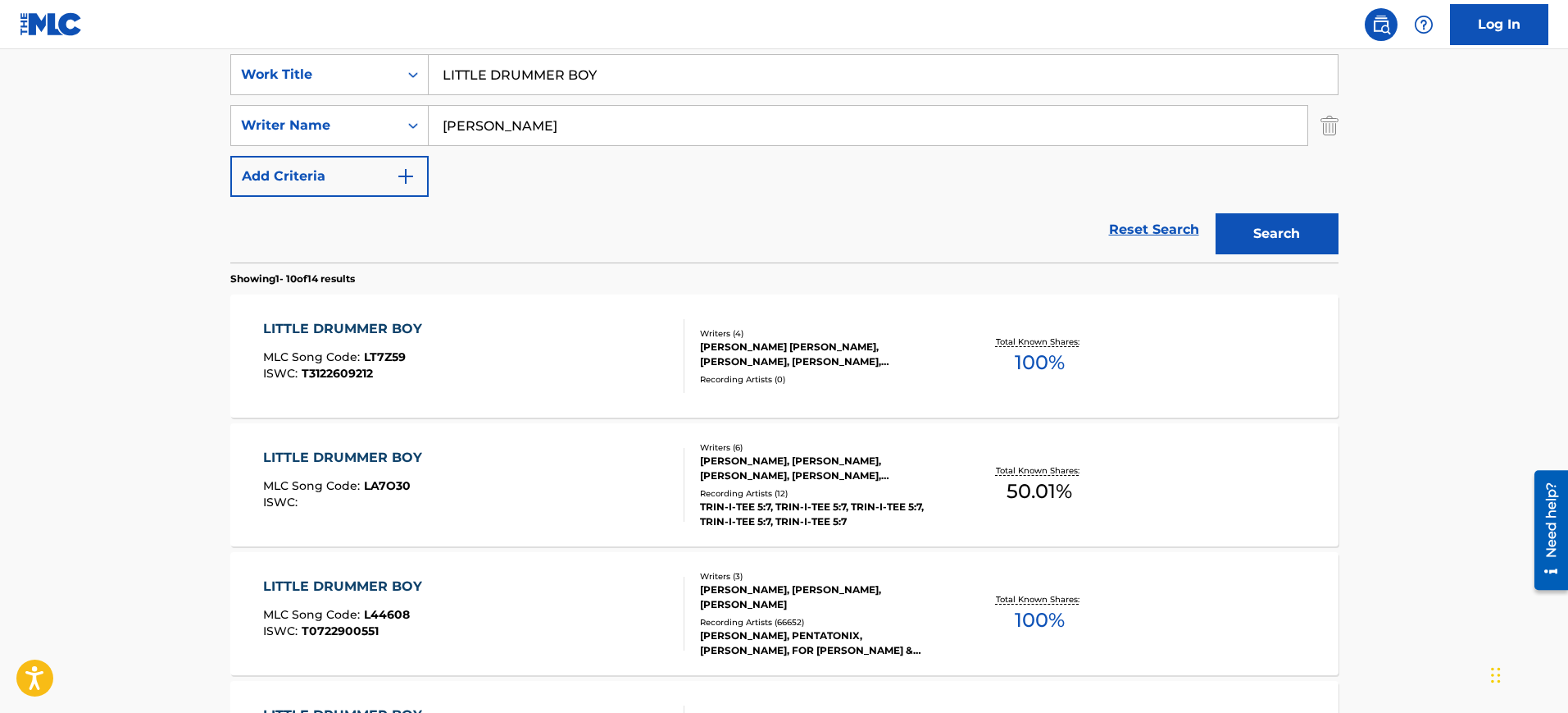
scroll to position [299, 0]
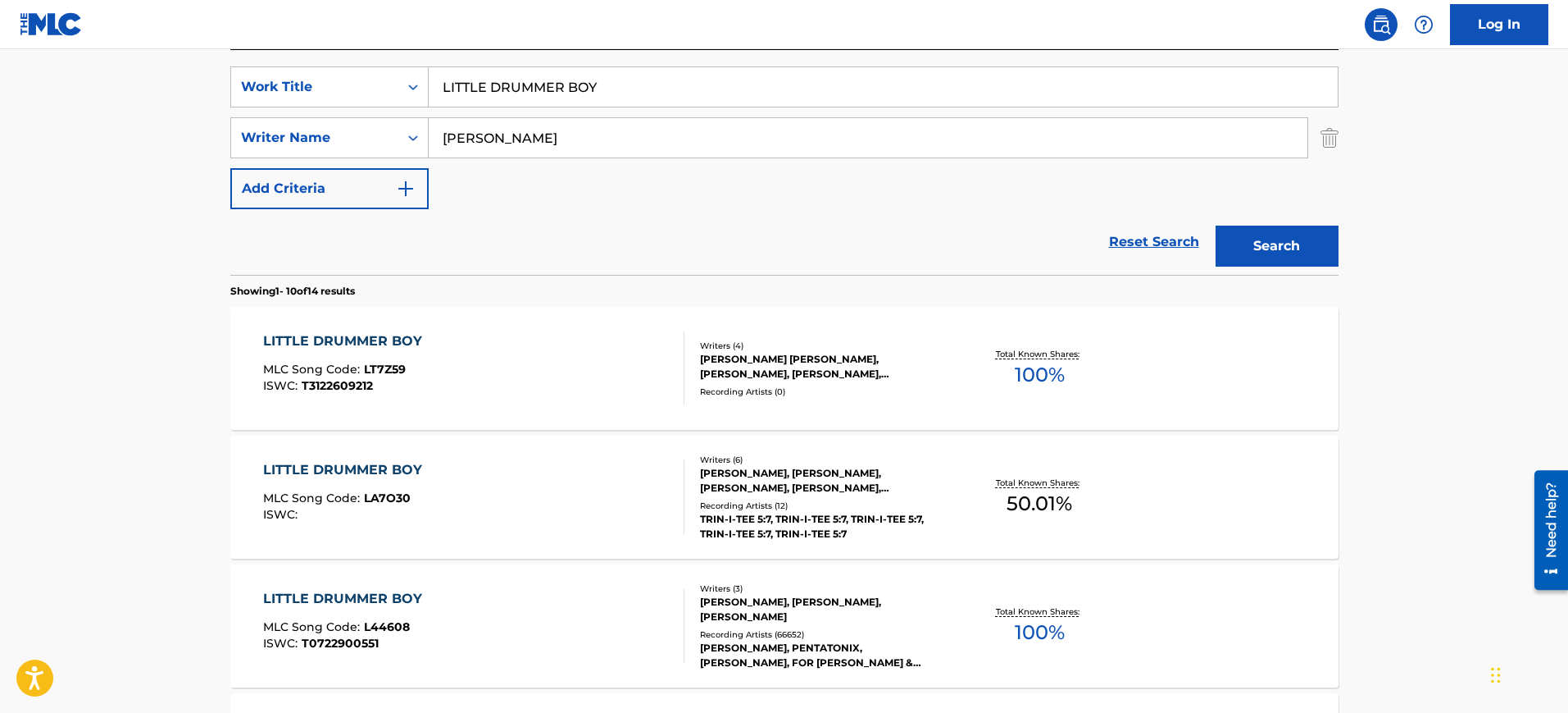
click at [613, 95] on input "LITTLE DRUMMER BOY" at bounding box center [883, 86] width 909 height 40
paste input "[PERSON_NAME] [PERSON_NAME], [PERSON_NAME], [PERSON_NAME]"
type input "[PERSON_NAME] [PERSON_NAME], [PERSON_NAME], [PERSON_NAME]"
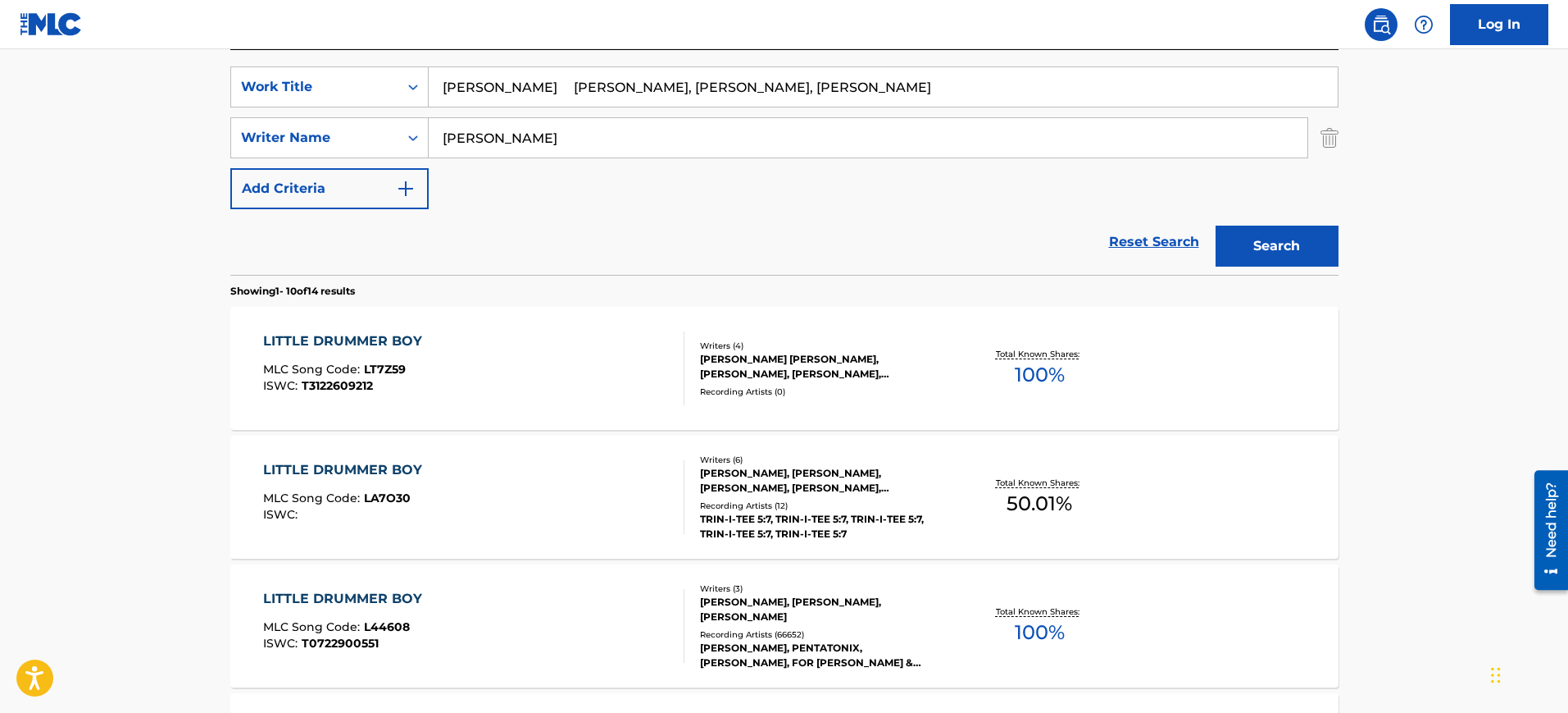
click at [555, 157] on div "[PERSON_NAME]" at bounding box center [868, 137] width 880 height 41
click at [545, 148] on input "ONORATI" at bounding box center [868, 137] width 879 height 40
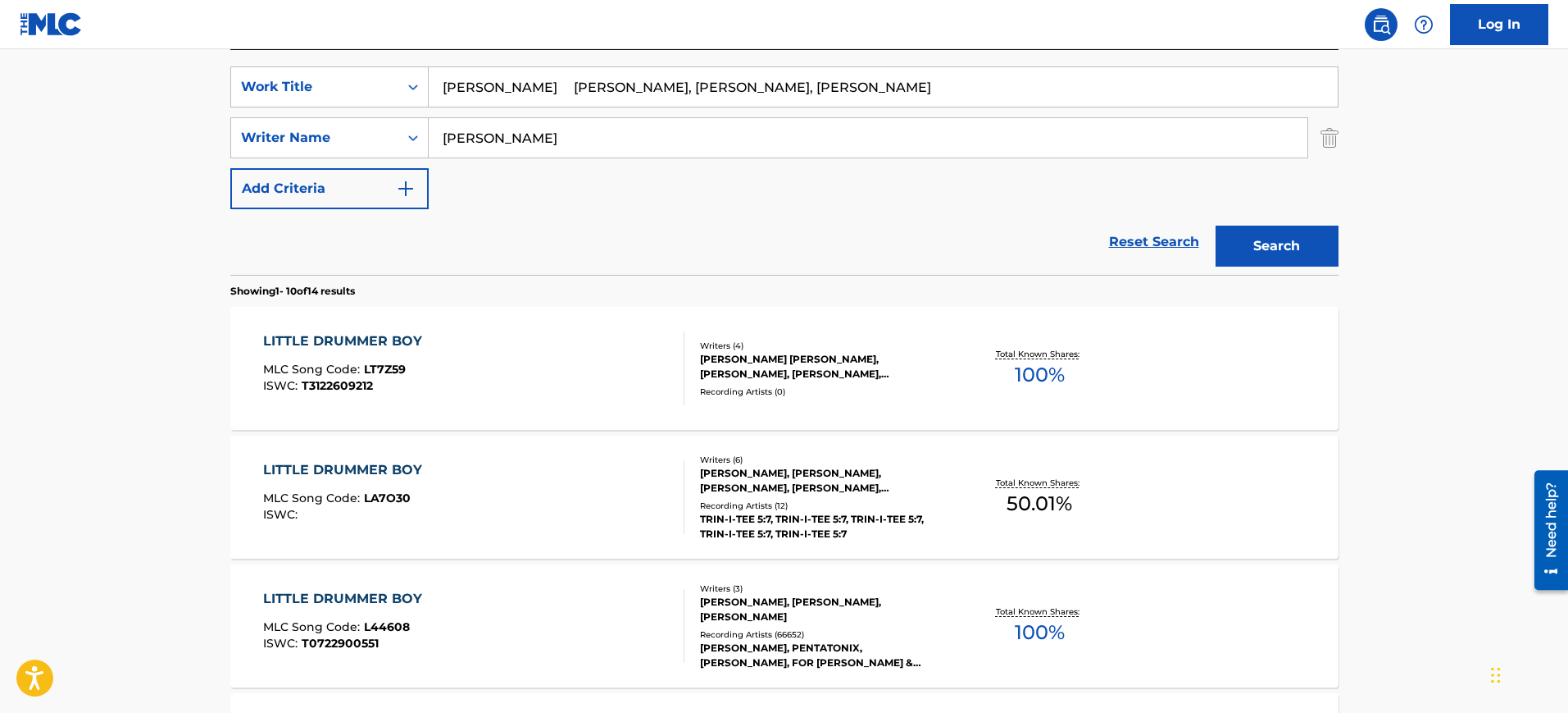
click at [545, 148] on input "ONORATI" at bounding box center [868, 137] width 879 height 40
paste input "COLDPLAY Brittany Ray, Preslie Smithie, Rob Dennis"
type input "COLDPLAY Brittany Ray, Preslie Smithie, Rob Dennis"
drag, startPoint x: 528, startPoint y: 91, endPoint x: 1050, endPoint y: 94, distance: 522.0
click at [1049, 93] on input "COLDPLAY Brittany Ray, Preslie Smithie, Rob Dennis" at bounding box center [883, 86] width 909 height 40
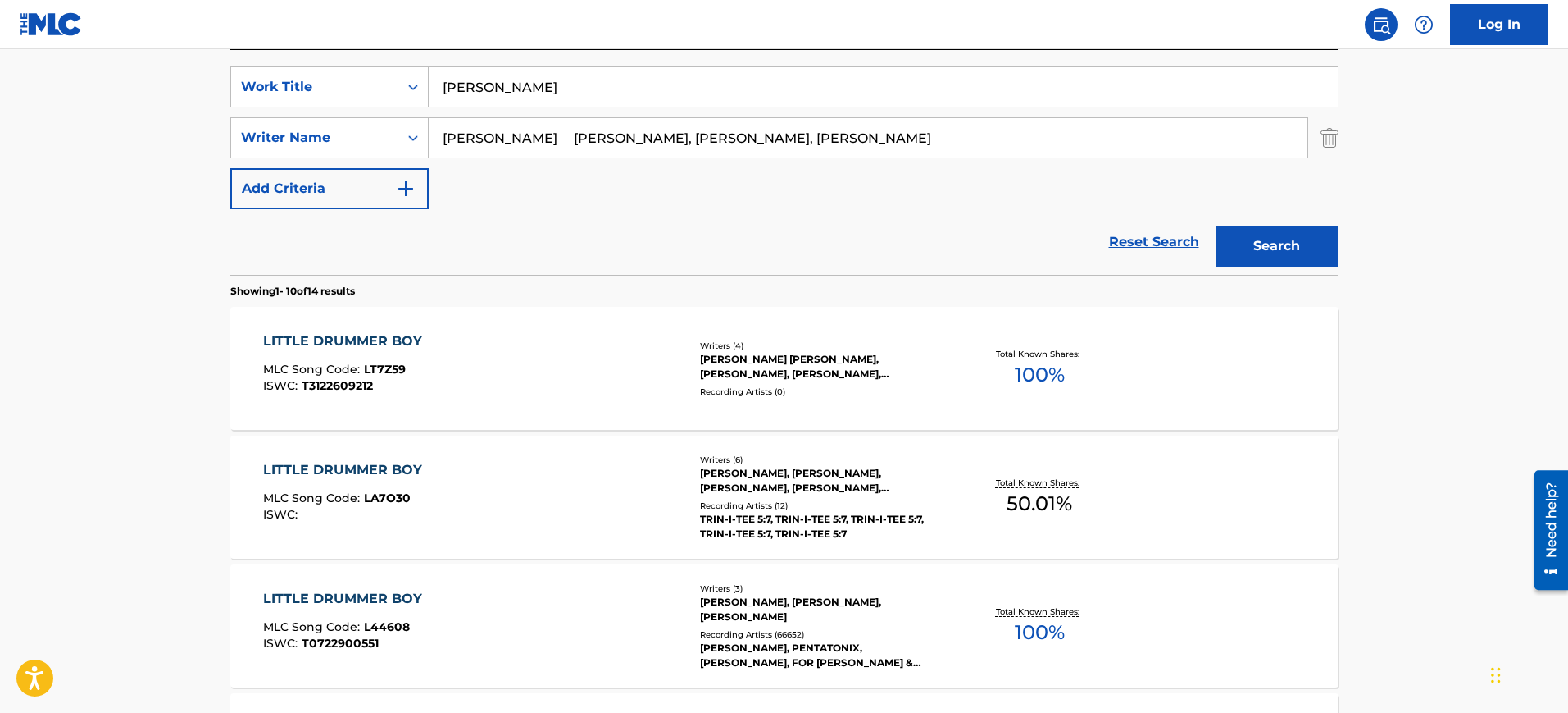
type input "[PERSON_NAME]"
drag, startPoint x: 662, startPoint y: 140, endPoint x: 200, endPoint y: 145, distance: 462.0
click at [200, 145] on main "The MLC Public Work Search The accuracy and completeness of The MLC's data is d…" at bounding box center [784, 716] width 1568 height 1931
drag, startPoint x: 563, startPoint y: 136, endPoint x: 1011, endPoint y: 136, distance: 448.0
click at [1011, 136] on input "Smithie, Rob Dennis" at bounding box center [868, 137] width 879 height 40
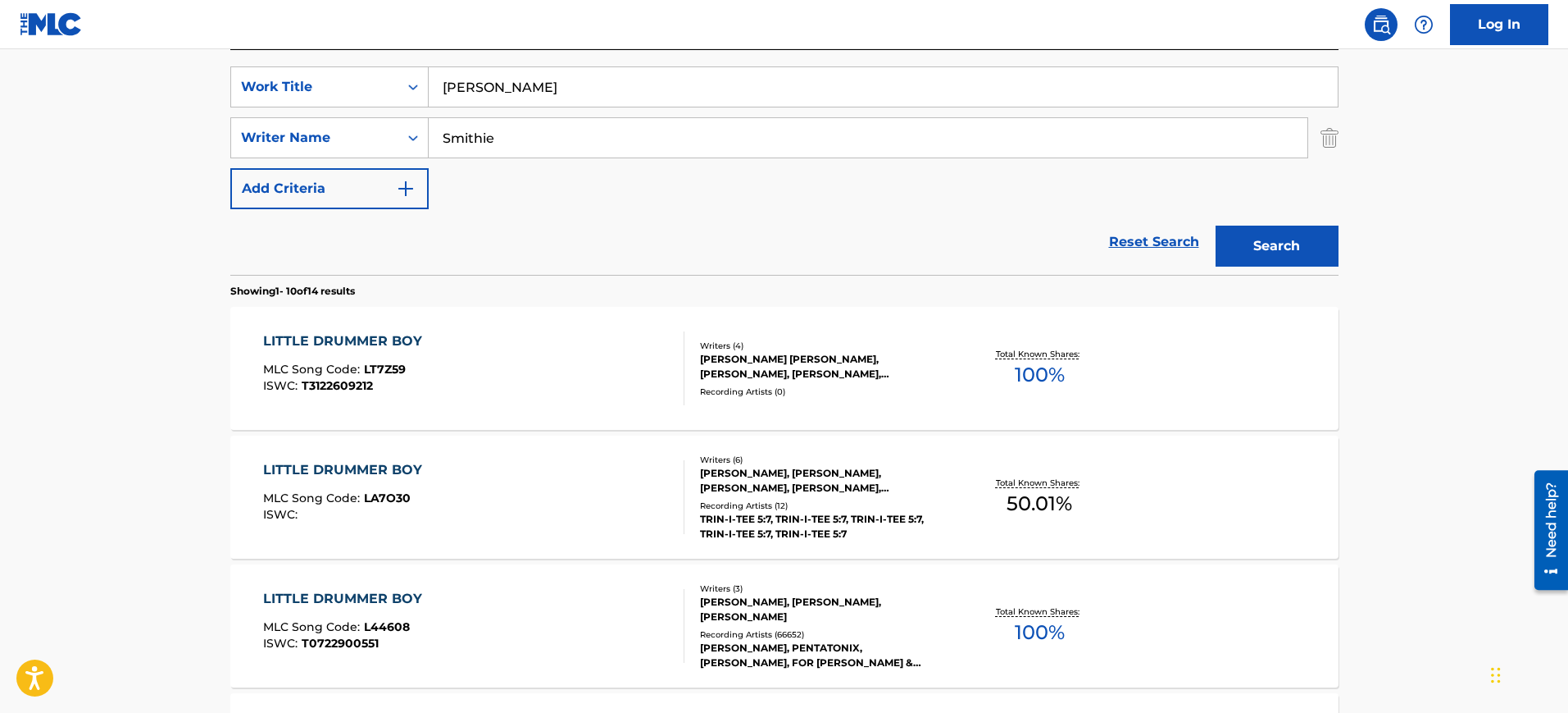
type input "Smithie"
click at [1216, 225] on button "Search" at bounding box center [1277, 245] width 123 height 41
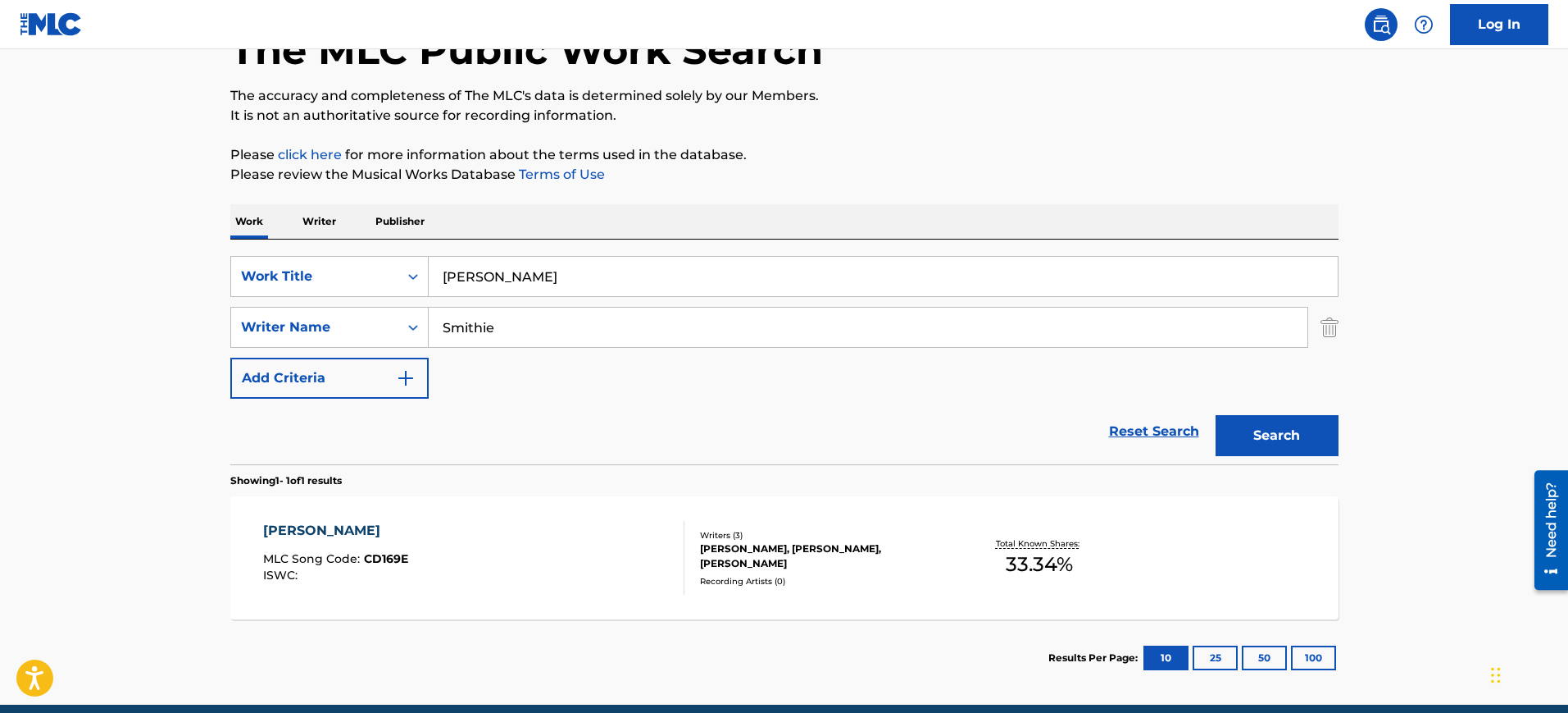
scroll to position [77, 0]
